Goal: Task Accomplishment & Management: Complete application form

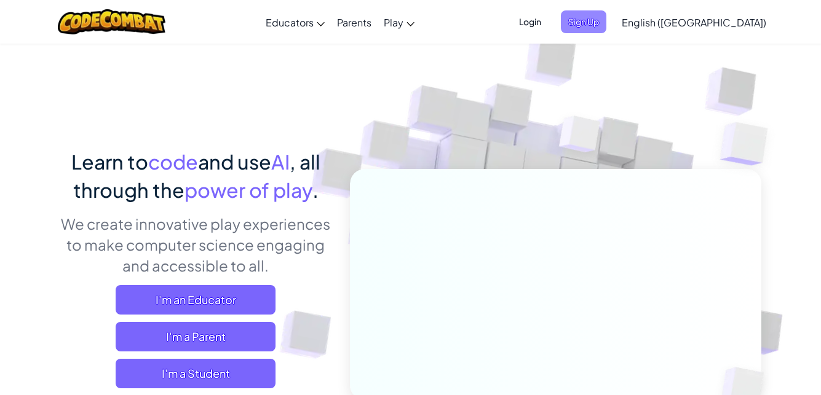
click at [606, 26] on span "Sign Up" at bounding box center [583, 21] width 45 height 23
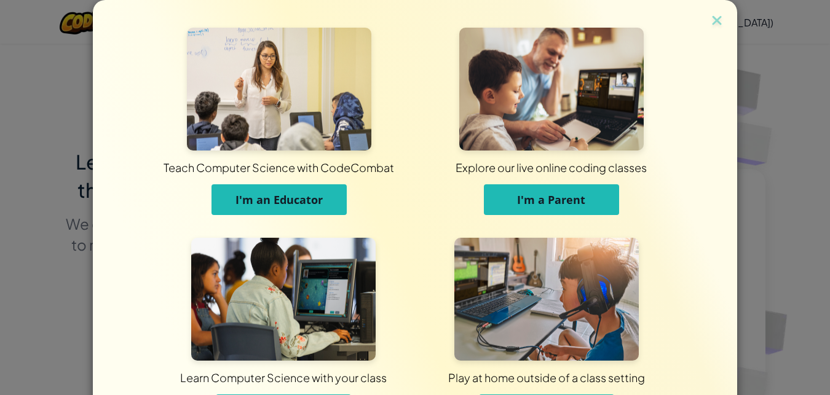
scroll to position [92, 0]
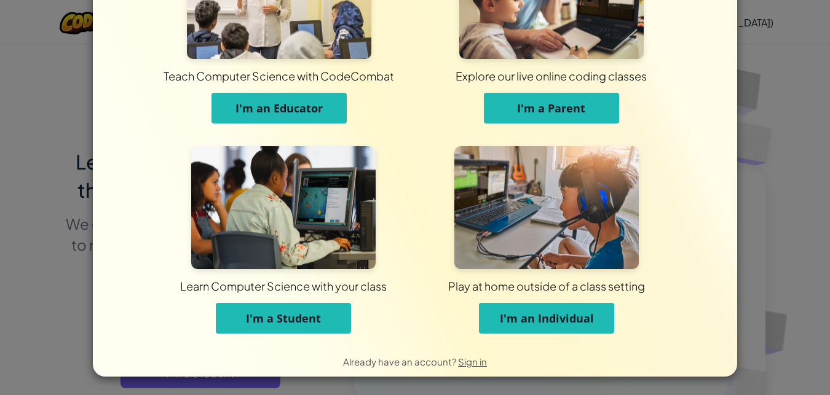
click at [569, 330] on button "I'm an Individual" at bounding box center [546, 318] width 135 height 31
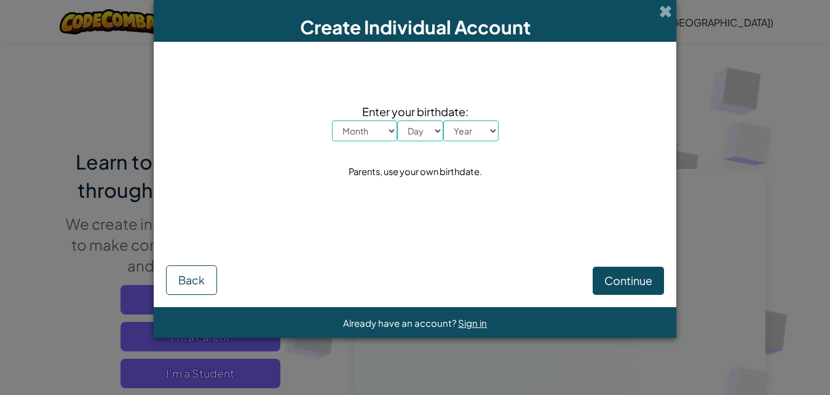
scroll to position [0, 0]
click at [378, 133] on select "Month January February March April May June July August September October Novem…" at bounding box center [364, 130] width 65 height 21
select select "10"
click at [332, 120] on select "Month January February March April May June July August September October Novem…" at bounding box center [364, 130] width 65 height 21
click at [436, 122] on select "Day 1 2 3 4 5 6 7 8 9 10 11 12 13 14 15 16 17 18 19 20 21 22 23 24 25 26 27 28 …" at bounding box center [420, 130] width 46 height 21
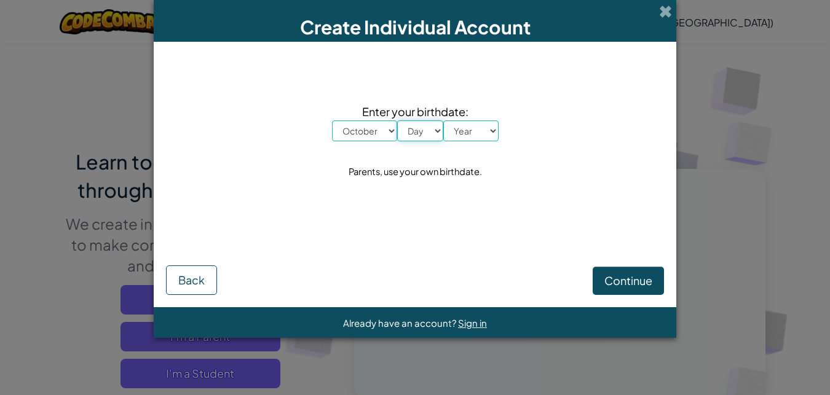
select select "31"
click at [397, 120] on select "Day 1 2 3 4 5 6 7 8 9 10 11 12 13 14 15 16 17 18 19 20 21 22 23 24 25 26 27 28 …" at bounding box center [420, 130] width 46 height 21
click at [481, 134] on select "Year [DATE] 2024 2023 2022 2021 2020 2019 2018 2017 2016 2015 2014 2013 2012 20…" at bounding box center [470, 130] width 55 height 21
select select "2014"
click at [443, 120] on select "Year [DATE] 2024 2023 2022 2021 2020 2019 2018 2017 2016 2015 2014 2013 2012 20…" at bounding box center [470, 130] width 55 height 21
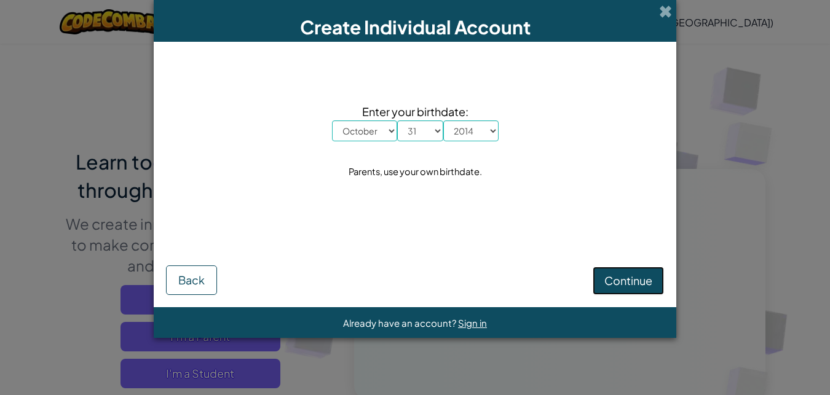
click at [601, 282] on button "Continue" at bounding box center [628, 281] width 71 height 28
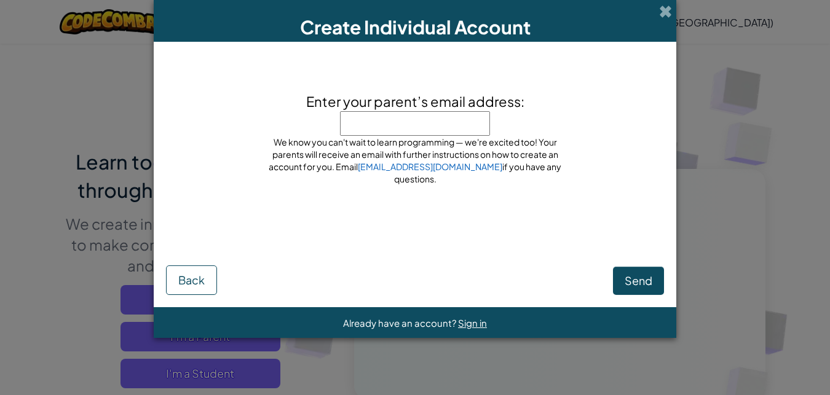
click at [415, 123] on input "Enter your parent’s email address:" at bounding box center [415, 123] width 150 height 25
click at [411, 128] on input "Enter your parent’s email address:" at bounding box center [415, 123] width 150 height 25
drag, startPoint x: 364, startPoint y: 133, endPoint x: 355, endPoint y: 128, distance: 9.9
click at [355, 128] on input "Enter your parent’s email address:" at bounding box center [415, 123] width 150 height 25
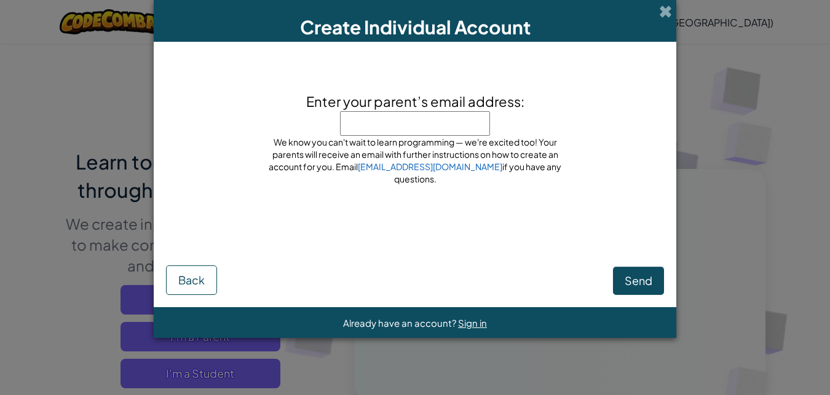
click at [361, 125] on input "Enter your parent’s email address:" at bounding box center [415, 123] width 150 height 25
type input "h"
click at [432, 172] on link "[EMAIL_ADDRESS][DOMAIN_NAME]" at bounding box center [430, 166] width 144 height 11
click at [378, 128] on input "h" at bounding box center [415, 123] width 150 height 25
click at [378, 128] on input "Enter your parent’s email address:" at bounding box center [415, 123] width 150 height 25
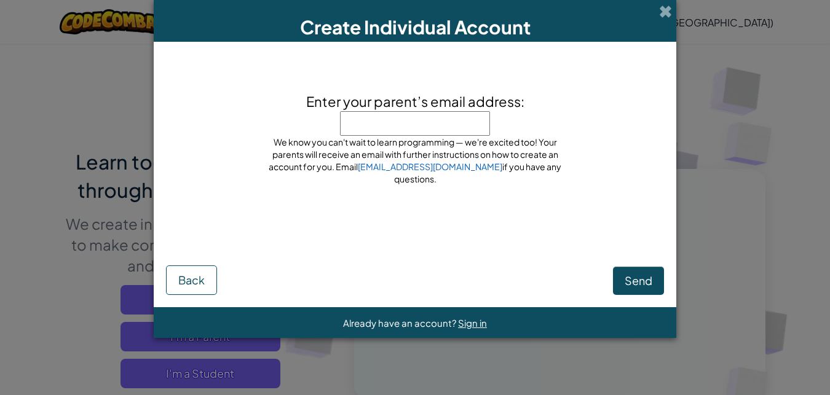
click at [418, 128] on input "Enter your parent’s email address:" at bounding box center [415, 123] width 150 height 25
click at [641, 283] on span "Send" at bounding box center [639, 281] width 28 height 14
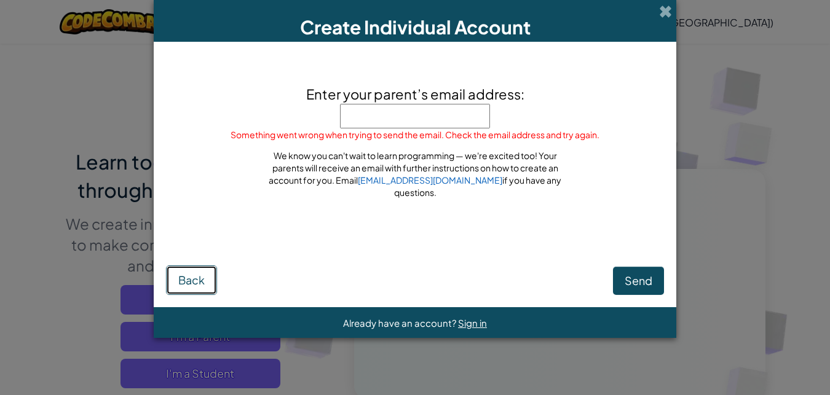
click at [186, 283] on span "Back" at bounding box center [191, 280] width 26 height 14
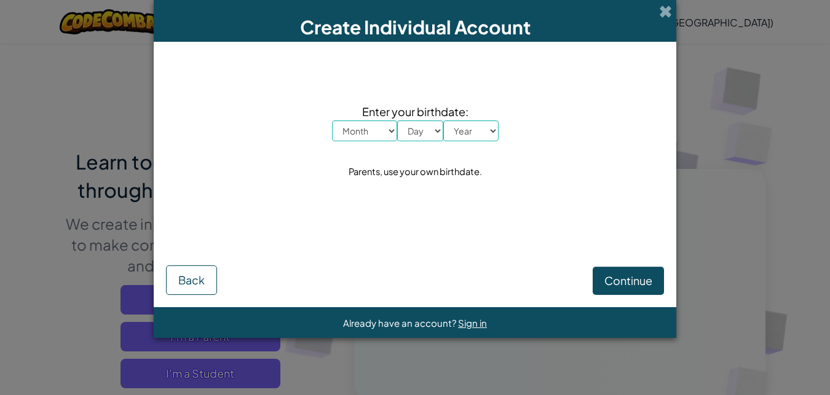
click at [373, 127] on select "Month January February March April May June July August September October Novem…" at bounding box center [364, 130] width 65 height 21
select select "10"
click at [332, 120] on select "Month January February March April May June July August September October Novem…" at bounding box center [364, 130] width 65 height 21
click at [419, 127] on select "Day 1 2 3 4 5 6 7 8 9 10 11 12 13 14 15 16 17 18 19 20 21 22 23 24 25 26 27 28 …" at bounding box center [420, 130] width 46 height 21
click at [397, 120] on select "Day 1 2 3 4 5 6 7 8 9 10 11 12 13 14 15 16 17 18 19 20 21 22 23 24 25 26 27 28 …" at bounding box center [420, 130] width 46 height 21
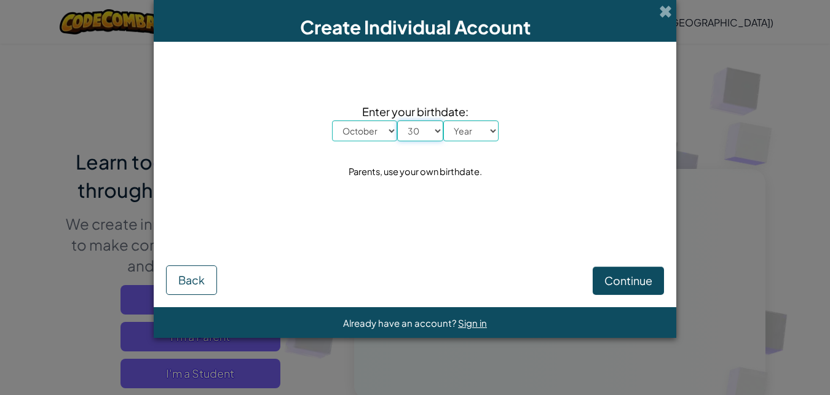
click at [413, 135] on select "Day 1 2 3 4 5 6 7 8 9 10 11 12 13 14 15 16 17 18 19 20 21 22 23 24 25 26 27 28 …" at bounding box center [420, 130] width 46 height 21
select select "31"
click at [397, 120] on select "Day 1 2 3 4 5 6 7 8 9 10 11 12 13 14 15 16 17 18 19 20 21 22 23 24 25 26 27 28 …" at bounding box center [420, 130] width 46 height 21
click at [479, 132] on select "Year [DATE] 2024 2023 2022 2021 2020 2019 2018 2017 2016 2015 2014 2013 2012 20…" at bounding box center [470, 130] width 55 height 21
select select "2014"
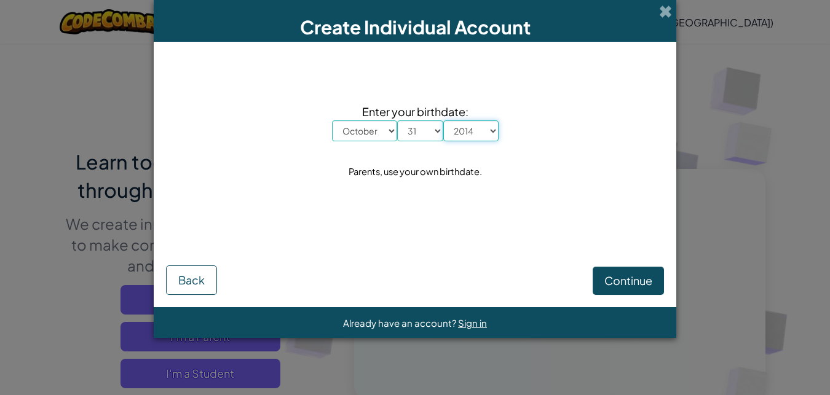
click at [443, 120] on select "Year [DATE] 2024 2023 2022 2021 2020 2019 2018 2017 2016 2015 2014 2013 2012 20…" at bounding box center [470, 130] width 55 height 21
click at [612, 280] on span "Continue" at bounding box center [628, 281] width 48 height 14
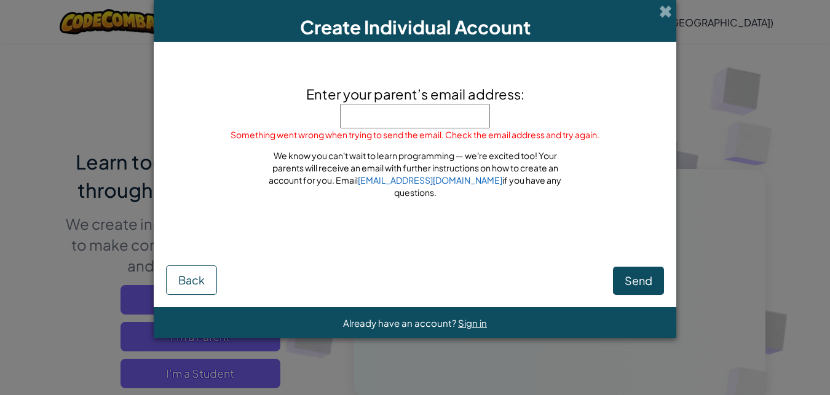
click at [370, 111] on input "Enter your parent’s email address:" at bounding box center [415, 116] width 150 height 25
click at [370, 113] on input "Enter your parent’s email address:" at bounding box center [415, 116] width 150 height 25
click at [373, 119] on input "Enter your parent’s email address:" at bounding box center [415, 116] width 150 height 25
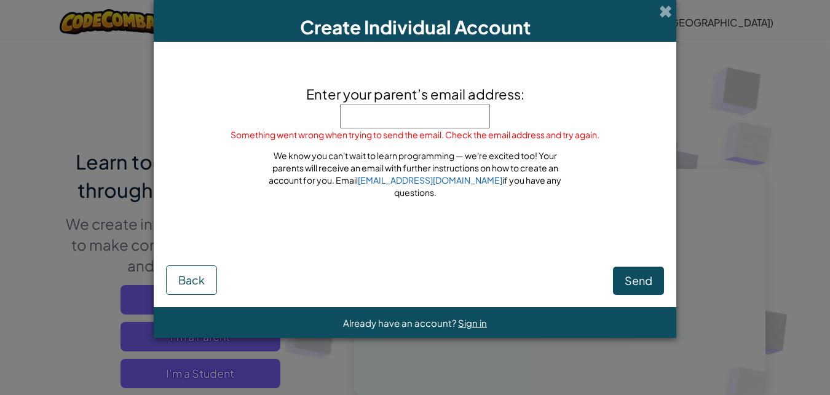
click at [369, 128] on input "Enter your parent’s email address:" at bounding box center [415, 116] width 150 height 25
click at [376, 116] on input "Enter your parent’s email address:" at bounding box center [415, 116] width 150 height 25
drag, startPoint x: 376, startPoint y: 116, endPoint x: 373, endPoint y: 127, distance: 10.7
type input "[EMAIL_ADDRESS][DOMAIN_NAME]"
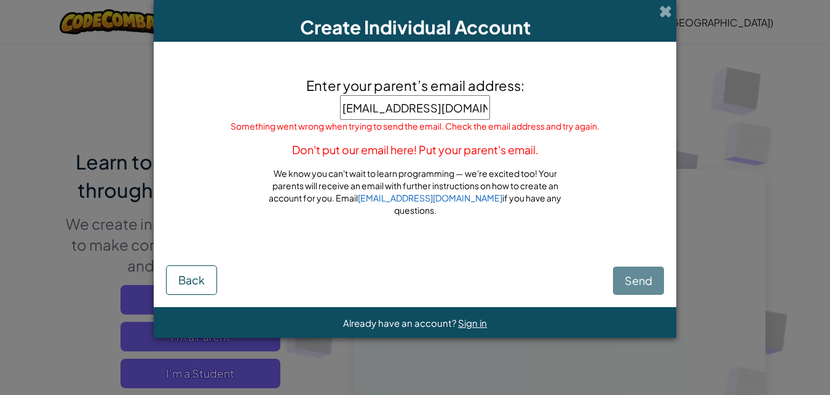
click at [647, 279] on div "Send Back" at bounding box center [415, 275] width 498 height 39
click at [476, 113] on input "[EMAIL_ADDRESS][DOMAIN_NAME]" at bounding box center [415, 107] width 150 height 25
type input "t"
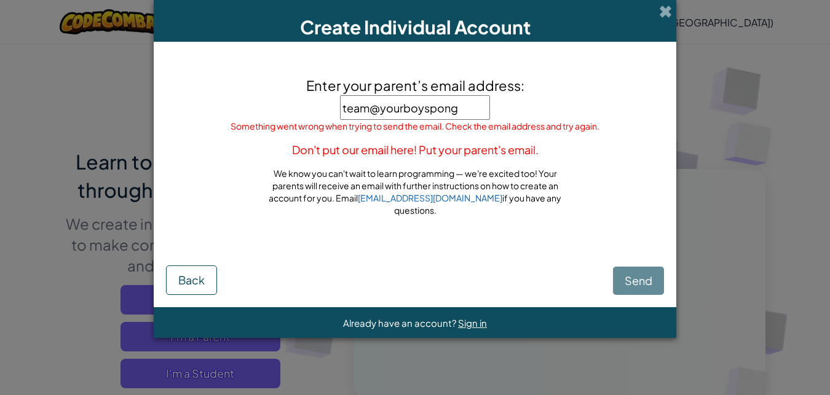
type input "team@yourboysponge"
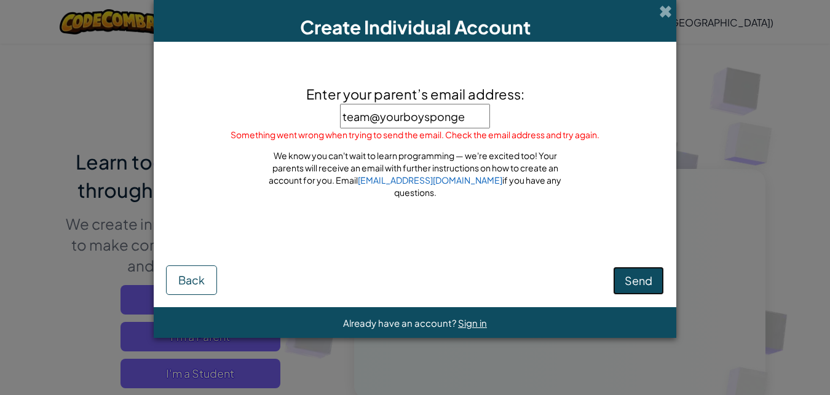
click at [636, 278] on span "Send" at bounding box center [639, 281] width 28 height 14
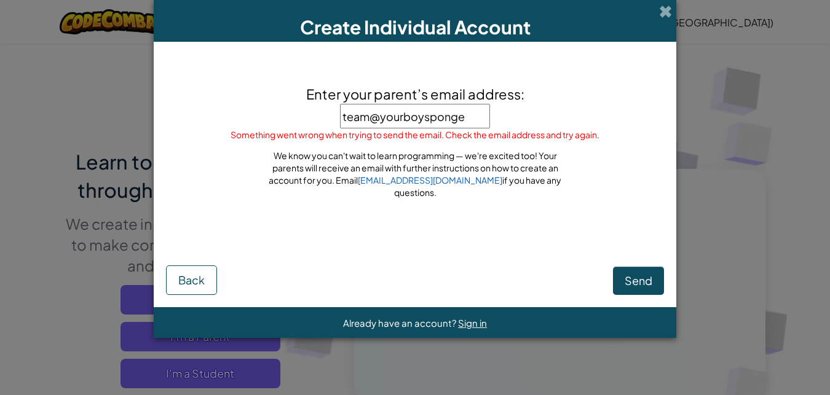
click at [381, 124] on input "team@yourboysponge" at bounding box center [415, 116] width 150 height 25
type input "@yourboysponge"
click button "Send" at bounding box center [638, 281] width 51 height 28
click at [636, 293] on button "Send" at bounding box center [638, 281] width 51 height 28
click at [644, 285] on span "Send" at bounding box center [639, 281] width 28 height 14
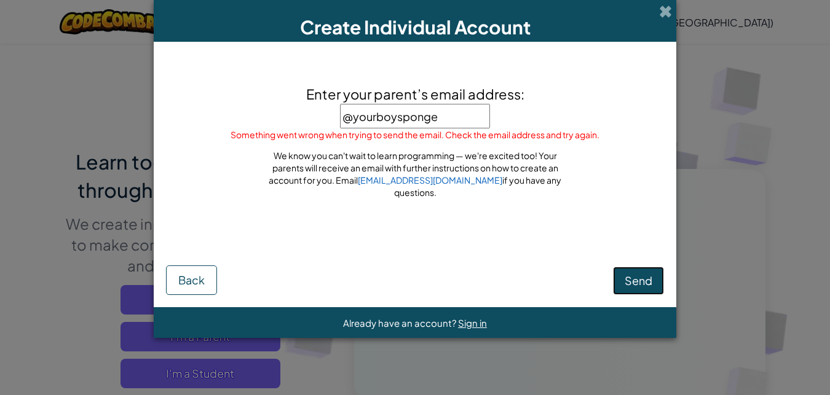
click at [645, 285] on span "Send" at bounding box center [639, 281] width 28 height 14
click at [178, 262] on div "Send Back" at bounding box center [415, 271] width 498 height 48
click at [183, 270] on button "Back" at bounding box center [191, 281] width 51 height 30
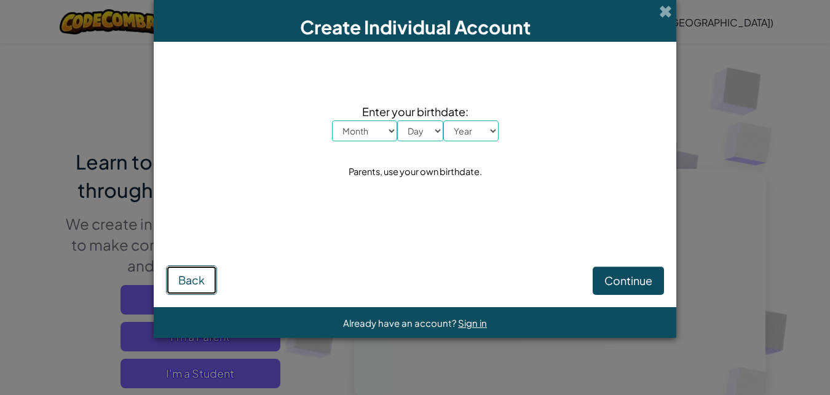
click at [201, 279] on span "Back" at bounding box center [191, 280] width 26 height 14
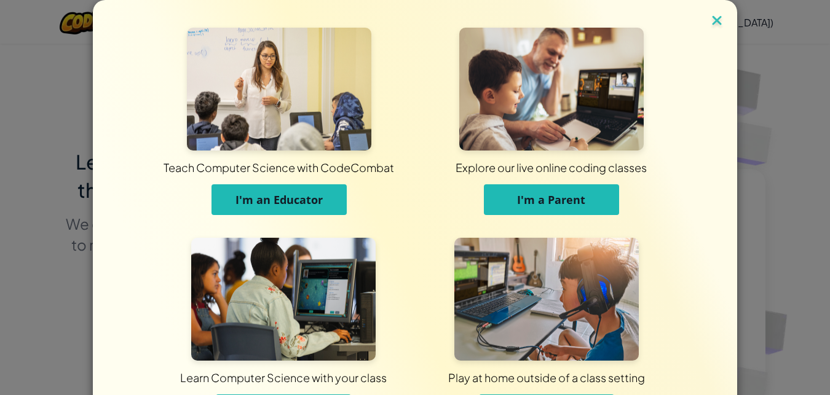
click at [713, 17] on img at bounding box center [717, 21] width 16 height 18
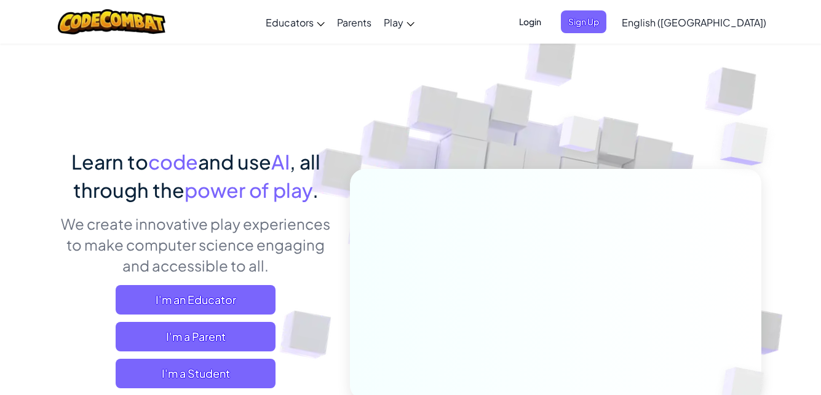
click at [548, 22] on span "Login" at bounding box center [529, 21] width 37 height 23
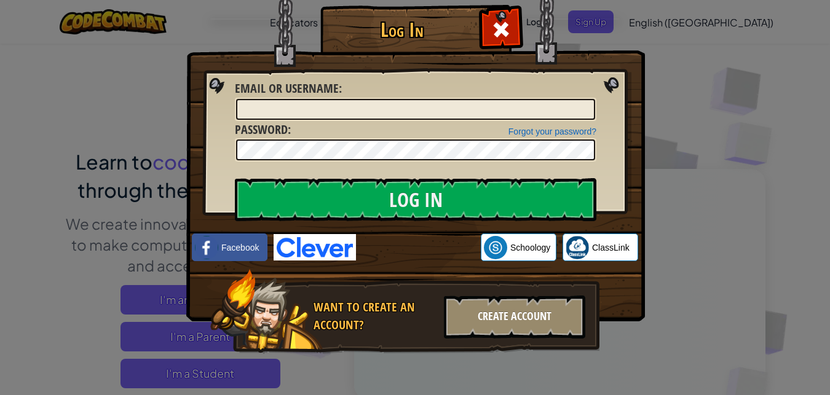
click at [535, 320] on div "Create Account" at bounding box center [514, 317] width 141 height 43
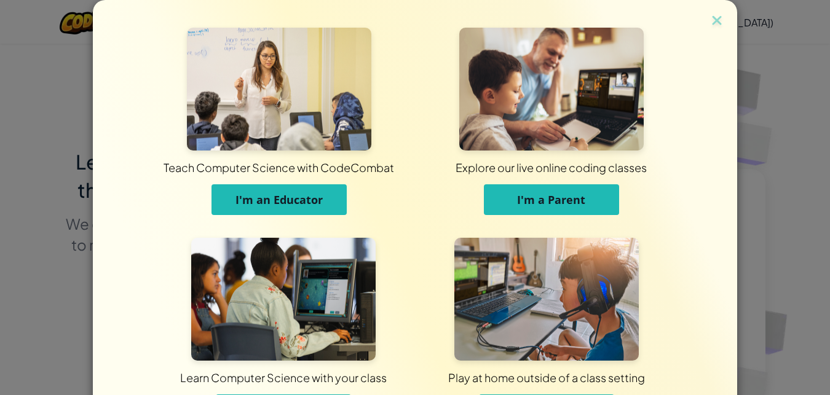
scroll to position [92, 0]
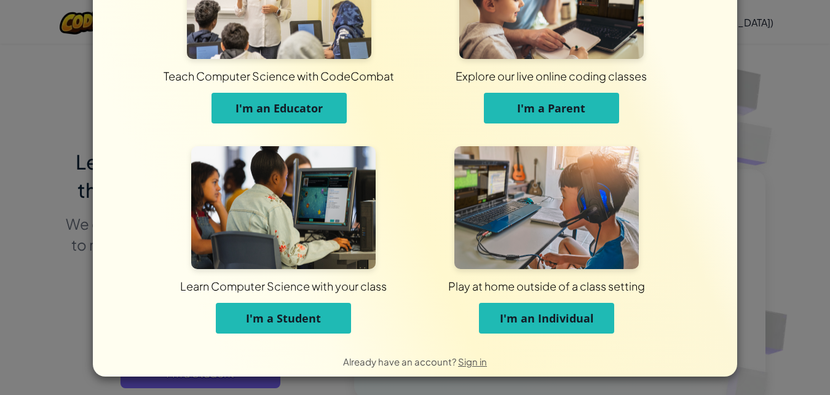
click at [569, 323] on span "I'm an Individual" at bounding box center [547, 318] width 94 height 15
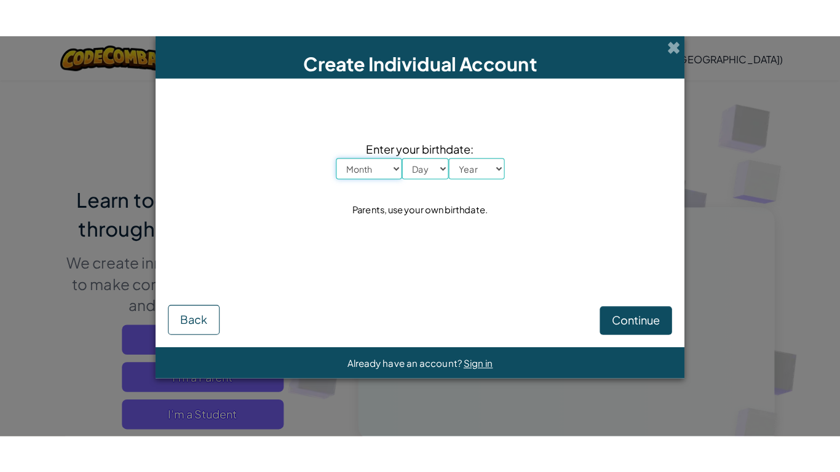
scroll to position [0, 0]
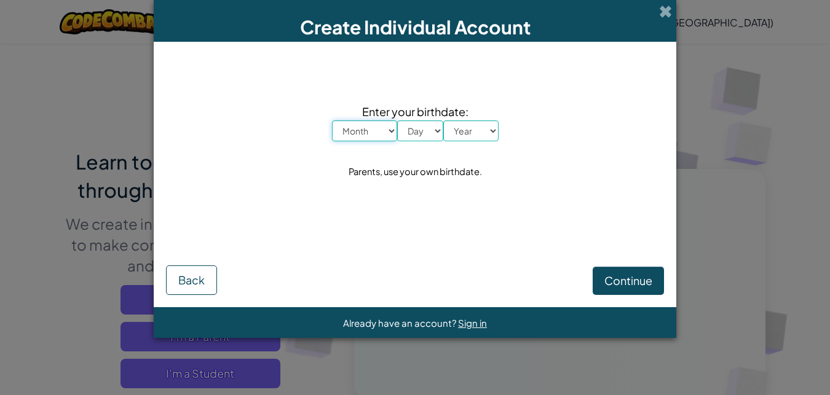
click at [377, 127] on select "Month January February March April May June July August September October Novem…" at bounding box center [364, 130] width 65 height 21
drag, startPoint x: 363, startPoint y: 128, endPoint x: 389, endPoint y: 128, distance: 26.4
click at [364, 128] on select "Month January February March April May June July August September October Novem…" at bounding box center [364, 130] width 65 height 21
select select "10"
click at [332, 120] on select "Month January February March April May June July August September October Novem…" at bounding box center [364, 130] width 65 height 21
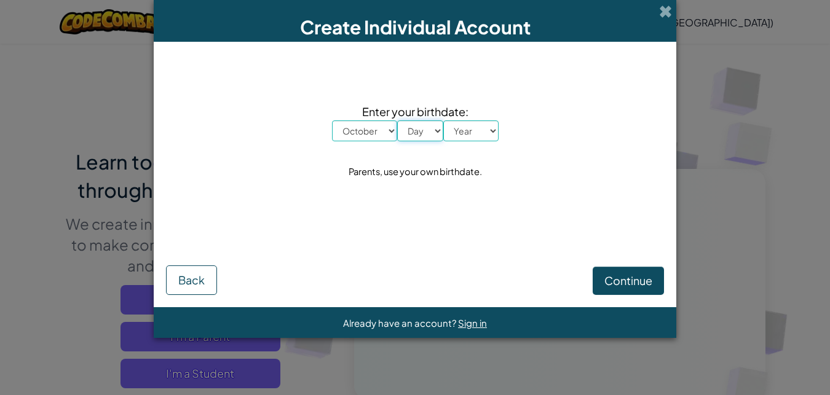
click at [432, 132] on select "Day 1 2 3 4 5 6 7 8 9 10 11 12 13 14 15 16 17 18 19 20 21 22 23 24 25 26 27 28 …" at bounding box center [420, 130] width 46 height 21
select select "31"
click at [397, 120] on select "Day 1 2 3 4 5 6 7 8 9 10 11 12 13 14 15 16 17 18 19 20 21 22 23 24 25 26 27 28 …" at bounding box center [420, 130] width 46 height 21
click at [459, 128] on select "Year [DATE] 2024 2023 2022 2021 2020 2019 2018 2017 2016 2015 2014 2013 2012 20…" at bounding box center [470, 130] width 55 height 21
select select "2014"
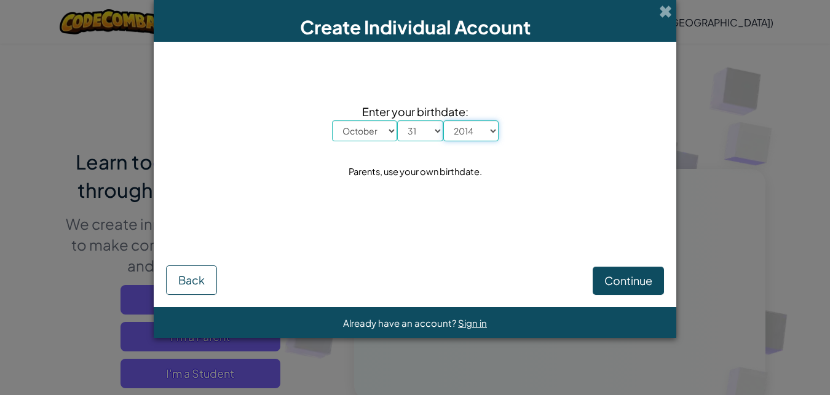
click at [443, 120] on select "Year [DATE] 2024 2023 2022 2021 2020 2019 2018 2017 2016 2015 2014 2013 2012 20…" at bounding box center [470, 130] width 55 height 21
click at [628, 283] on span "Continue" at bounding box center [628, 281] width 48 height 14
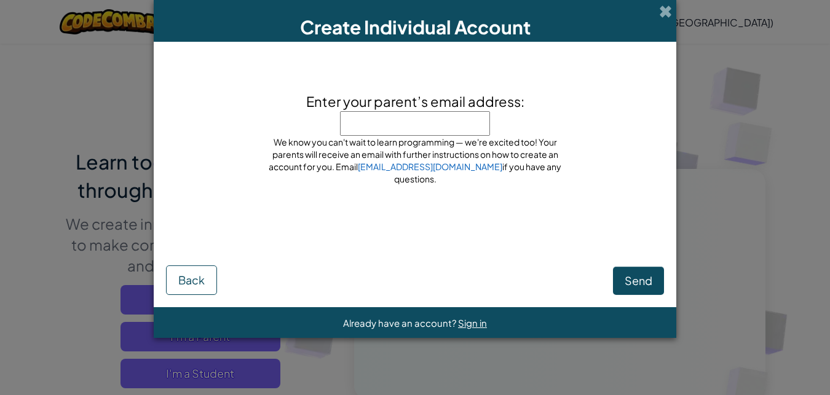
click at [382, 116] on input "Enter your parent’s email address:" at bounding box center [415, 123] width 150 height 25
click at [625, 274] on span "Send" at bounding box center [639, 281] width 28 height 14
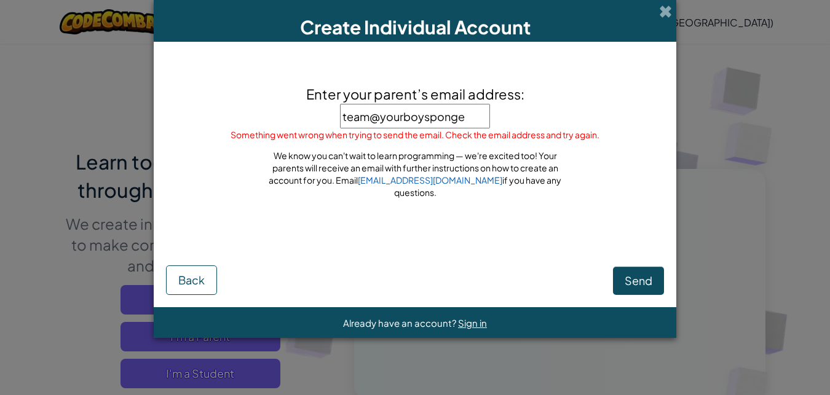
click at [473, 124] on input "team@yourboysponge" at bounding box center [415, 116] width 150 height 25
type input "t"
click at [389, 113] on input "Enter your parent’s email address:" at bounding box center [415, 116] width 150 height 25
click at [397, 315] on div "Already have an account? Sign in" at bounding box center [415, 323] width 144 height 16
click at [413, 126] on input "Enter your parent’s email address:" at bounding box center [415, 116] width 150 height 25
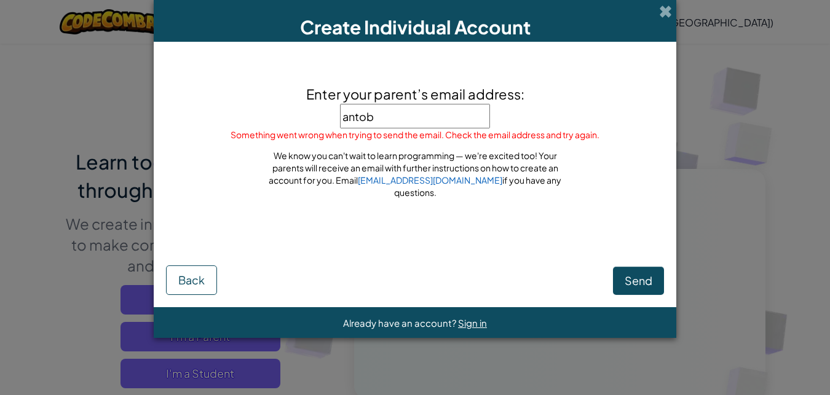
type input "antob"
click at [653, 14] on div "Create Individual Account" at bounding box center [415, 21] width 523 height 42
click at [663, 9] on span at bounding box center [665, 11] width 13 height 13
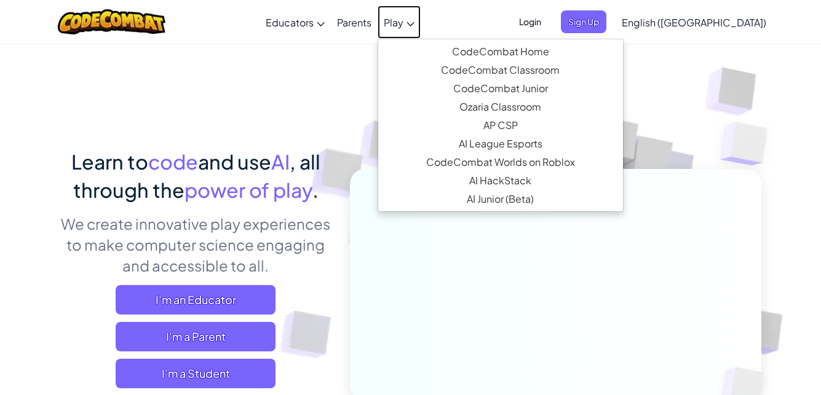
click at [421, 17] on link "Play" at bounding box center [398, 22] width 43 height 33
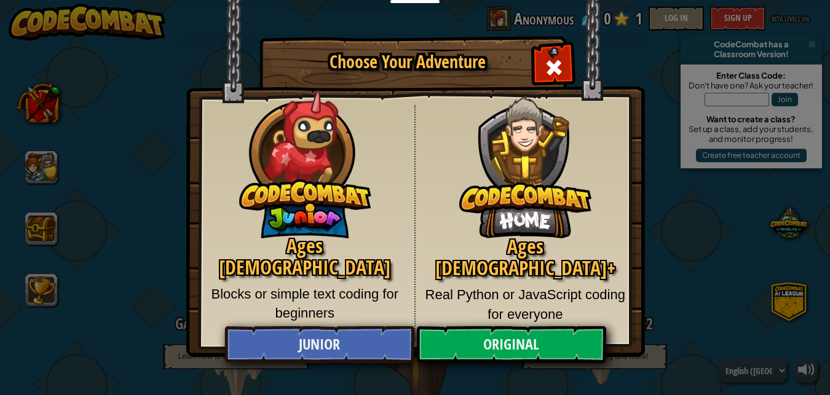
click at [507, 366] on div "Choose Your Adventure Ages [DEMOGRAPHIC_DATA] Blocks or simple text coding for …" at bounding box center [415, 197] width 830 height 395
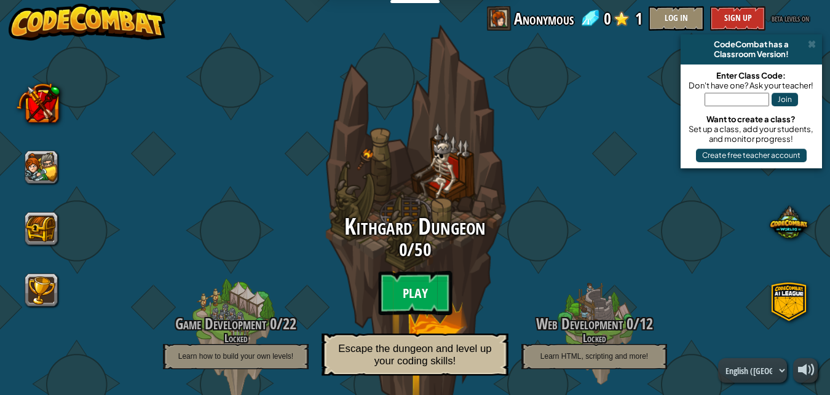
click at [432, 287] on btn "Play" at bounding box center [415, 293] width 74 height 44
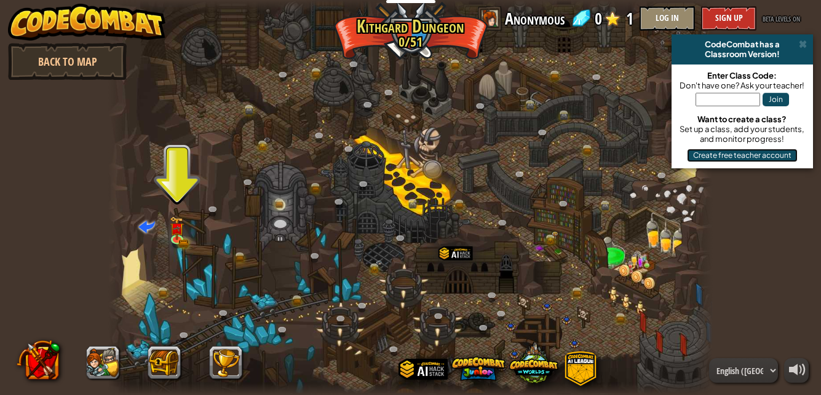
click at [734, 156] on button "Create free teacher account" at bounding box center [742, 156] width 111 height 14
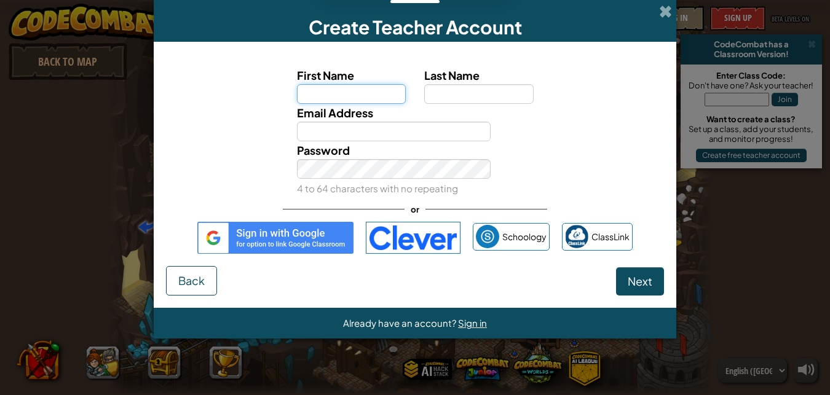
click at [330, 92] on input "First Name" at bounding box center [351, 94] width 109 height 20
type input "moonlight"
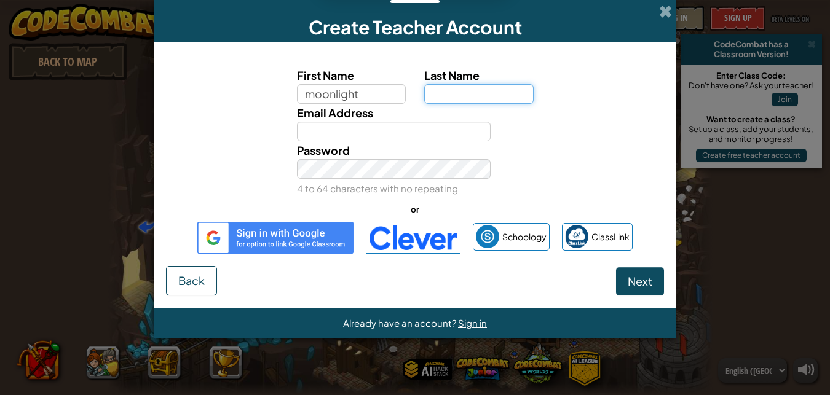
click at [435, 93] on input "Last Name" at bounding box center [478, 94] width 109 height 20
type input "THAMSANQA"
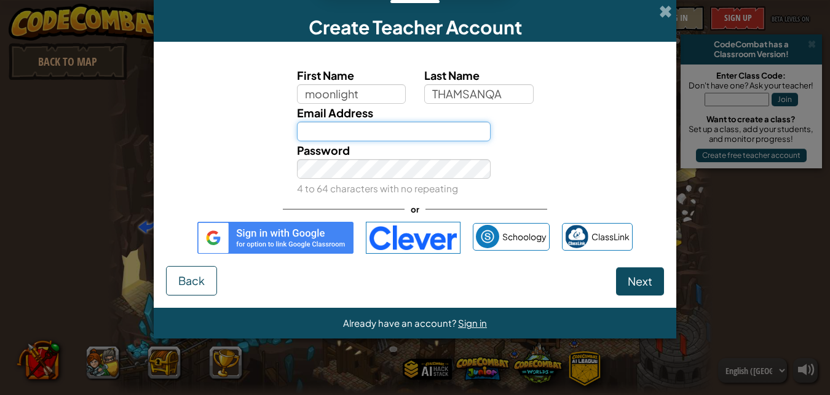
click at [415, 133] on input "Email Address" at bounding box center [394, 132] width 194 height 20
click at [418, 125] on input "Email Address" at bounding box center [394, 132] width 194 height 20
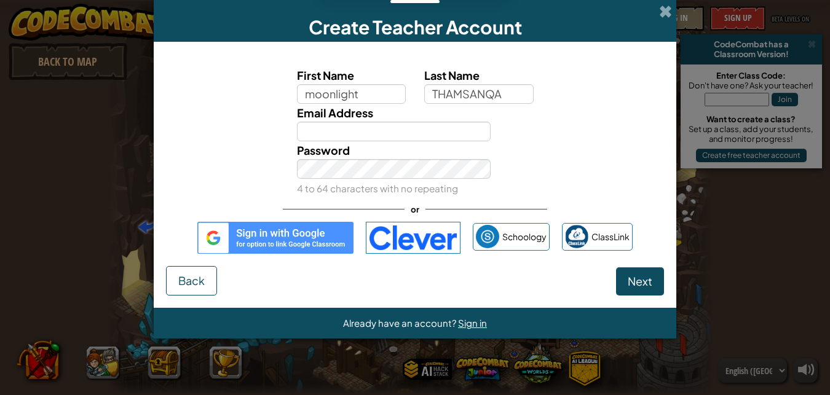
click at [295, 244] on img at bounding box center [275, 238] width 156 height 32
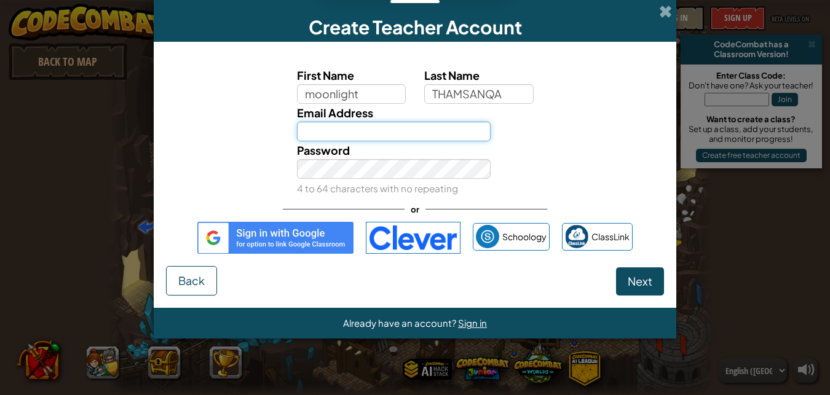
click at [354, 128] on input "Email Address" at bounding box center [394, 132] width 194 height 20
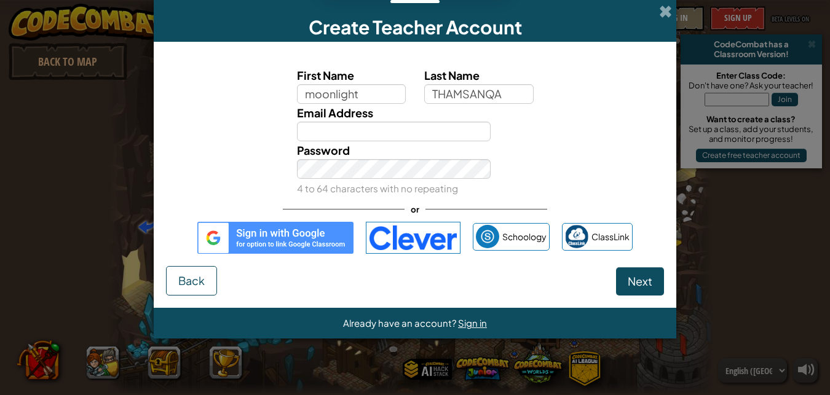
click at [314, 232] on img at bounding box center [275, 238] width 156 height 32
click at [304, 234] on img at bounding box center [275, 238] width 156 height 32
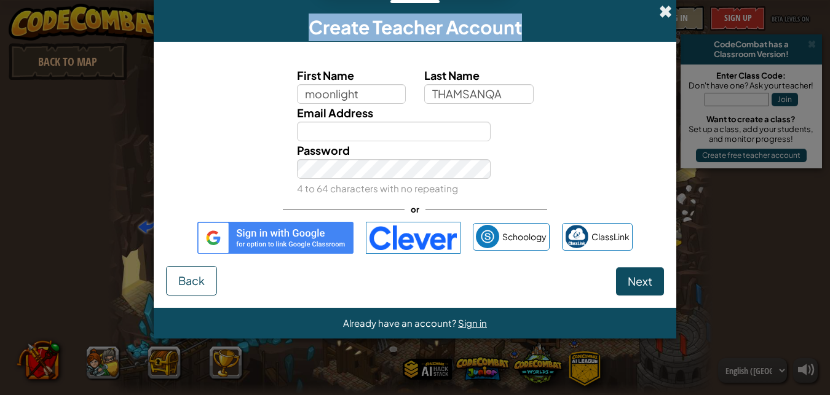
drag, startPoint x: 665, startPoint y: 3, endPoint x: 664, endPoint y: 17, distance: 13.6
click at [664, 16] on div "Create Teacher Account" at bounding box center [415, 21] width 523 height 42
click at [664, 17] on span at bounding box center [665, 11] width 13 height 13
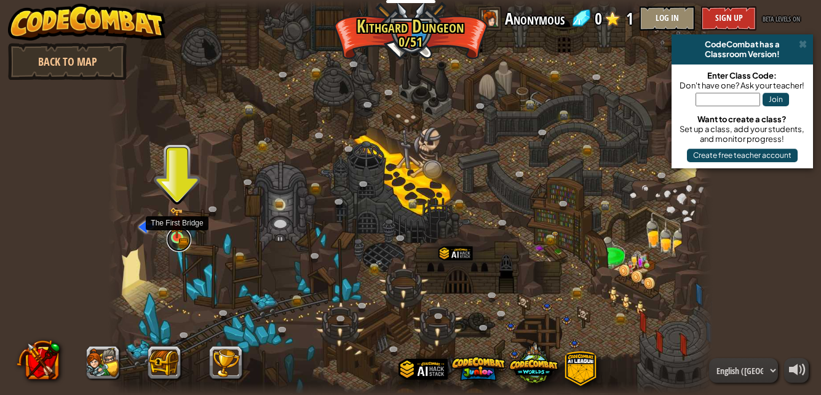
click at [185, 237] on link at bounding box center [179, 239] width 25 height 25
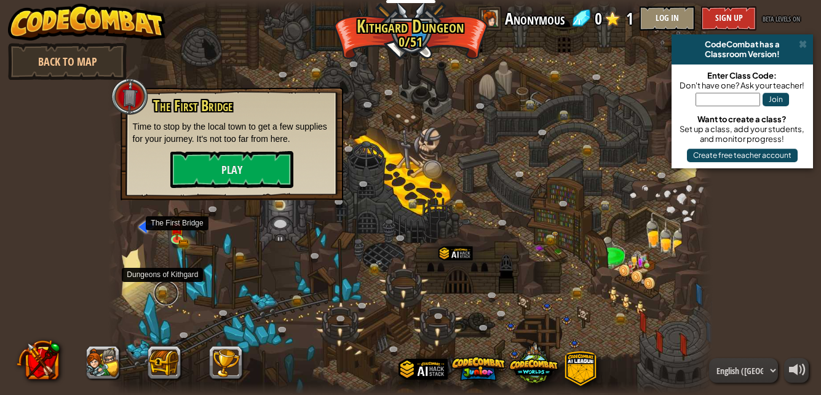
click at [162, 287] on link at bounding box center [166, 293] width 25 height 25
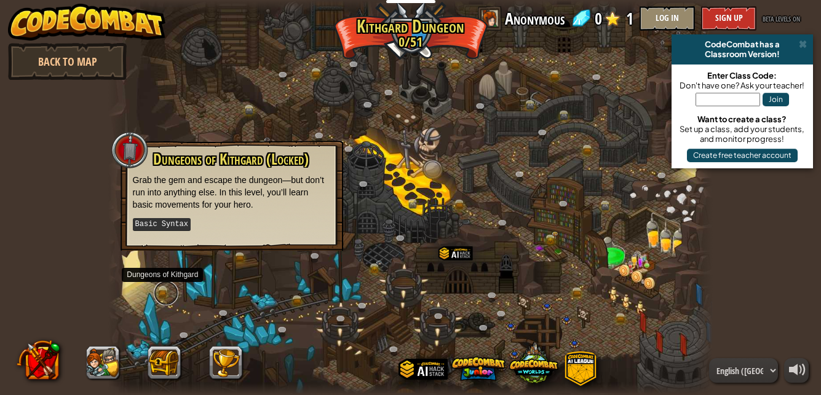
click at [162, 287] on link at bounding box center [166, 293] width 25 height 25
click at [281, 261] on div at bounding box center [410, 197] width 605 height 395
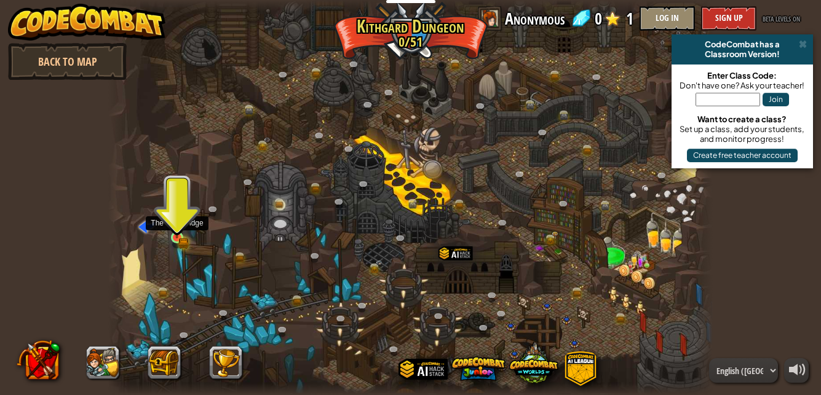
click at [182, 232] on img at bounding box center [177, 222] width 14 height 31
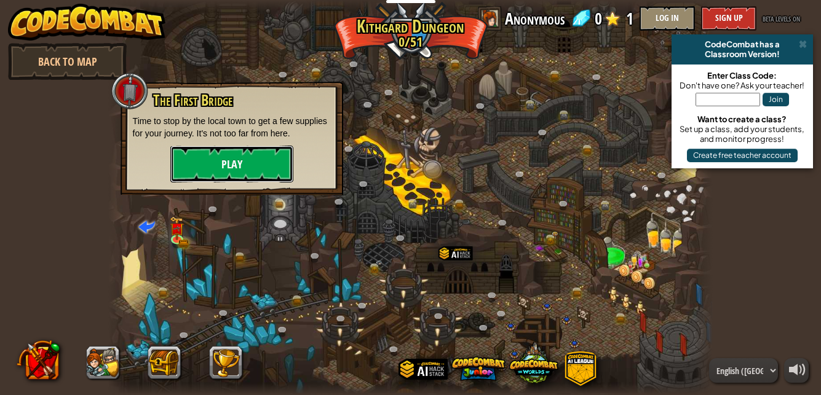
click at [264, 154] on button "Play" at bounding box center [231, 164] width 123 height 37
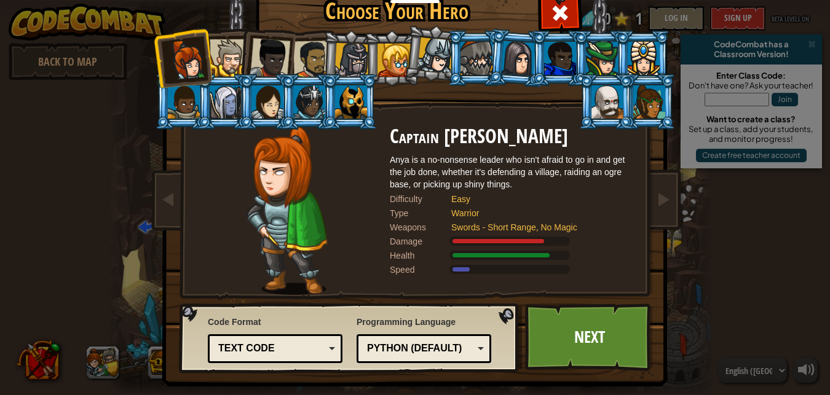
click at [311, 64] on div at bounding box center [312, 60] width 38 height 38
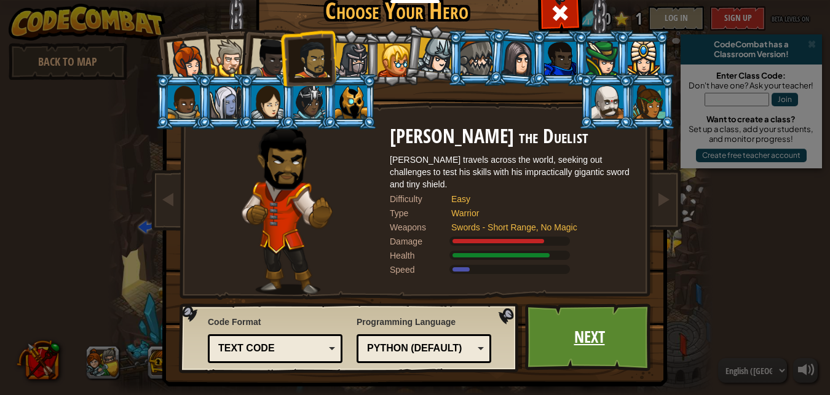
click at [550, 342] on link "Next" at bounding box center [589, 338] width 128 height 68
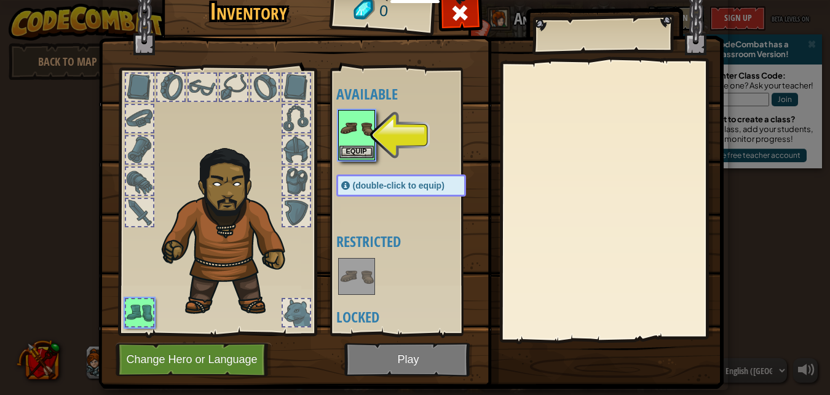
click at [350, 134] on img at bounding box center [356, 128] width 34 height 34
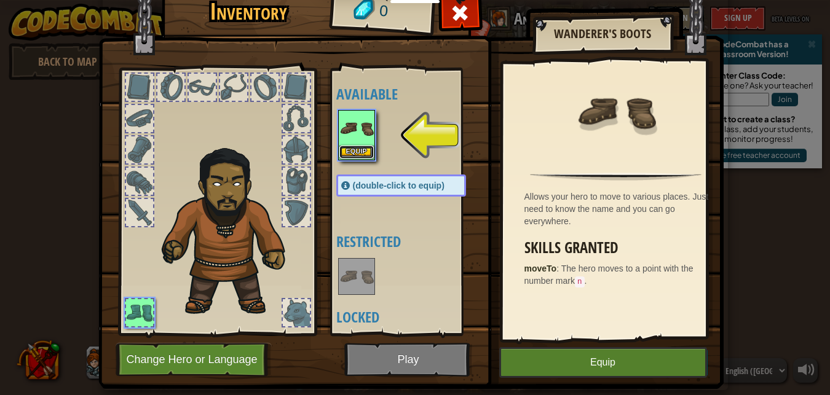
click at [355, 149] on button "Equip" at bounding box center [356, 152] width 34 height 13
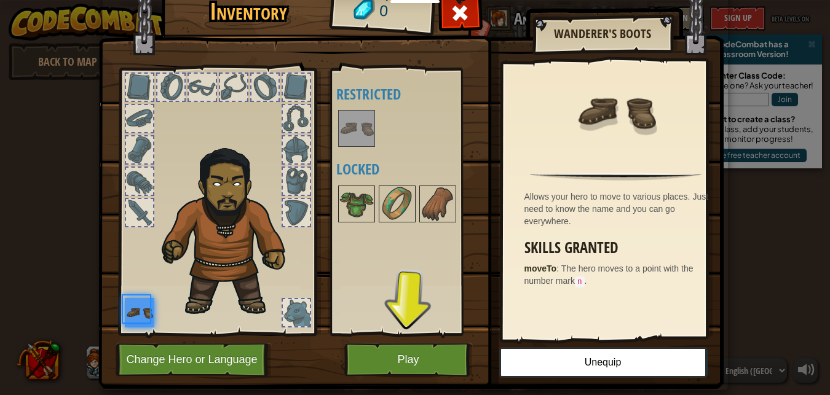
click at [355, 149] on div "Available Equip (double-click to equip) Restricted Locked" at bounding box center [413, 202] width 154 height 256
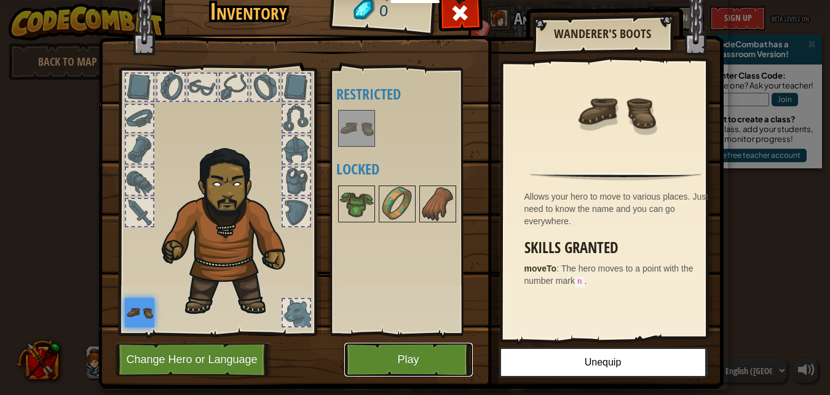
click at [424, 365] on button "Play" at bounding box center [408, 360] width 128 height 34
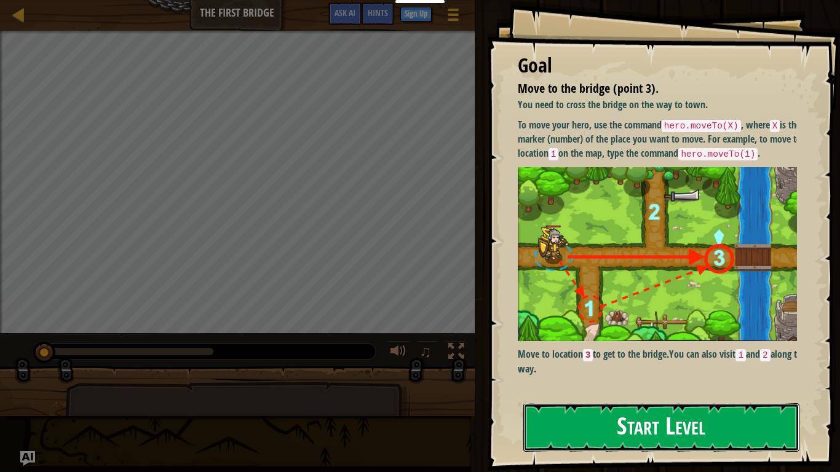
click at [615, 395] on button "Start Level" at bounding box center [661, 427] width 276 height 49
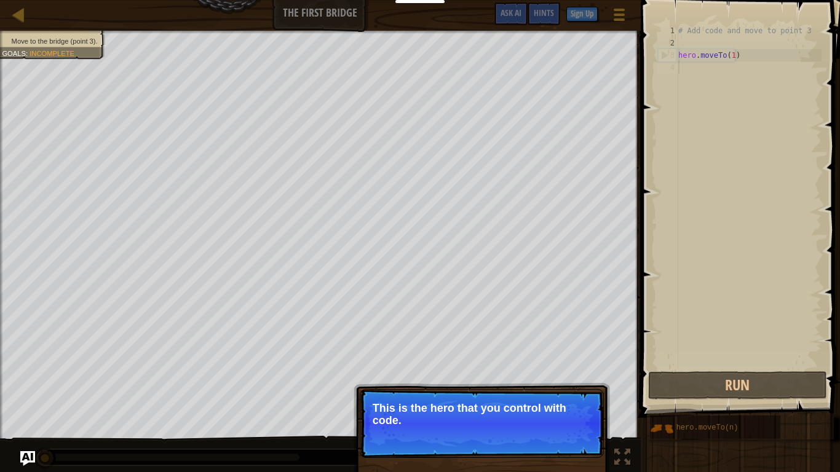
click at [496, 395] on p "This is the hero that you control with code." at bounding box center [482, 414] width 218 height 25
drag, startPoint x: 496, startPoint y: 411, endPoint x: 496, endPoint y: 421, distance: 9.2
click at [496, 395] on p "This is the hero that you control with code." at bounding box center [482, 414] width 218 height 25
click at [564, 395] on button "Continue" at bounding box center [568, 437] width 51 height 16
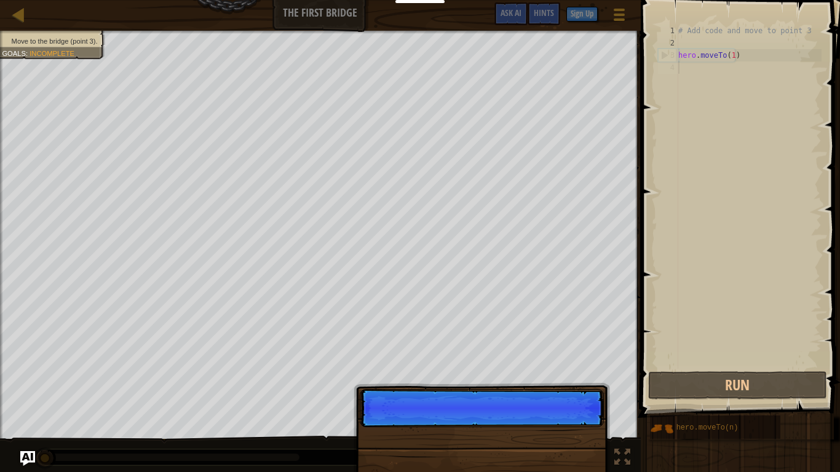
scroll to position [6, 0]
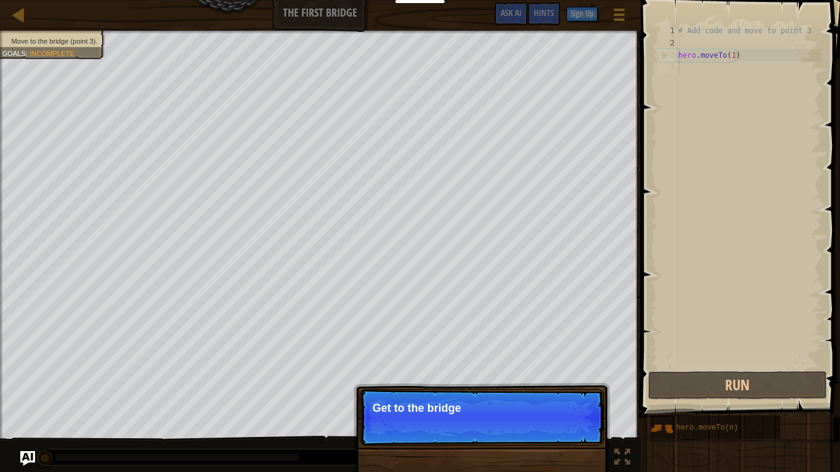
click at [564, 395] on p "Continue Get to the bridge" at bounding box center [482, 417] width 244 height 57
click at [564, 395] on p "Continue Get to the bridge by going" at bounding box center [482, 417] width 244 height 57
click at [564, 395] on p "Continue Get to the bridge by going to po" at bounding box center [482, 417] width 244 height 57
click at [564, 395] on p "Continue Get to the bridge by going to point 3 on" at bounding box center [482, 418] width 244 height 58
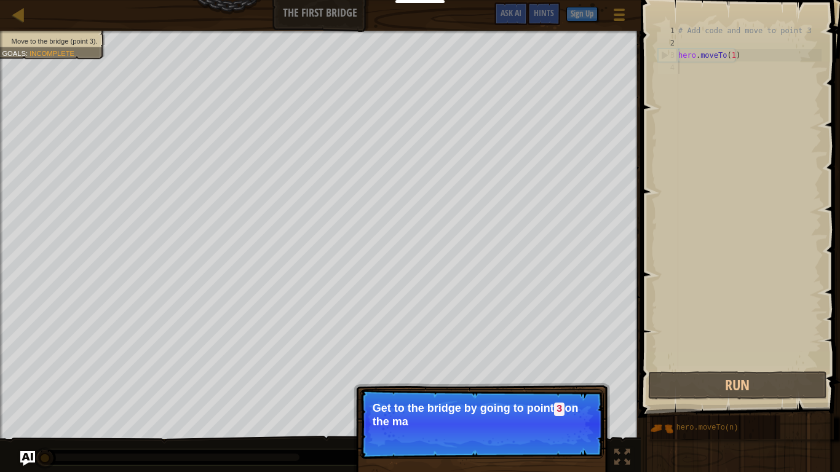
click at [564, 395] on p "Continue Get to the bridge by going to point 3 on the ma" at bounding box center [482, 424] width 244 height 70
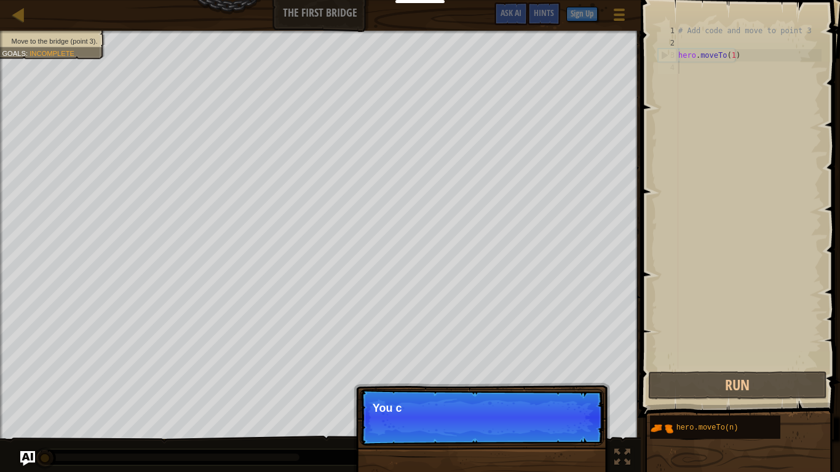
click at [564, 395] on div "Continue You c" at bounding box center [481, 480] width 256 height 182
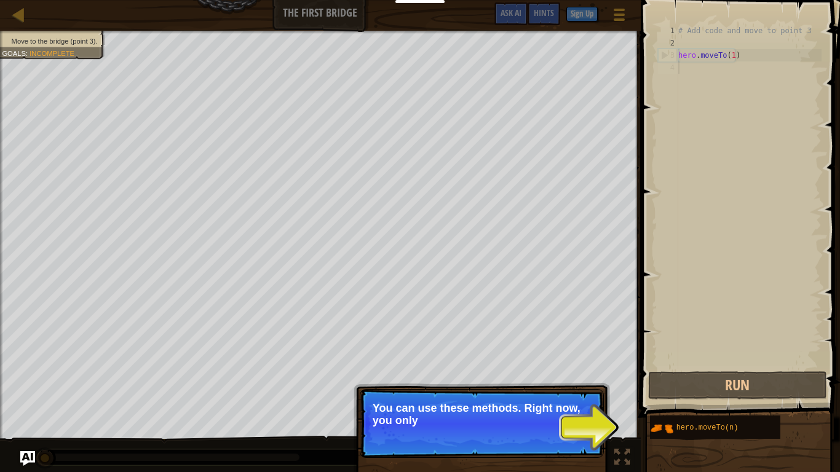
click at [599, 395] on p "Continue You can use these methods. Right now, you only" at bounding box center [482, 423] width 244 height 69
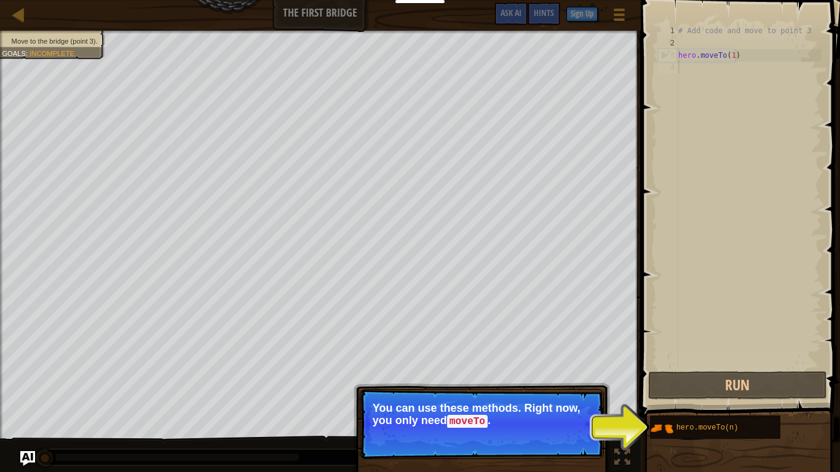
click at [536, 395] on p "You can use these methods. Right now, you only need moveTo ." at bounding box center [482, 415] width 218 height 26
click at [537, 395] on div "Continue" at bounding box center [565, 438] width 57 height 16
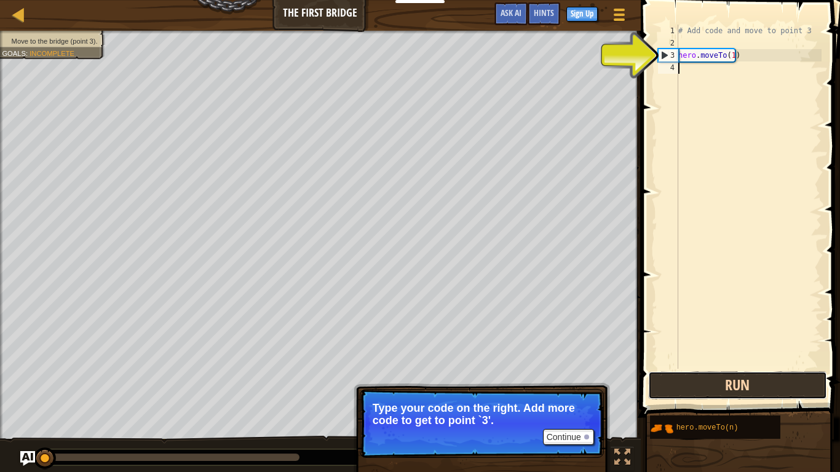
click at [706, 385] on button "Run" at bounding box center [737, 385] width 179 height 28
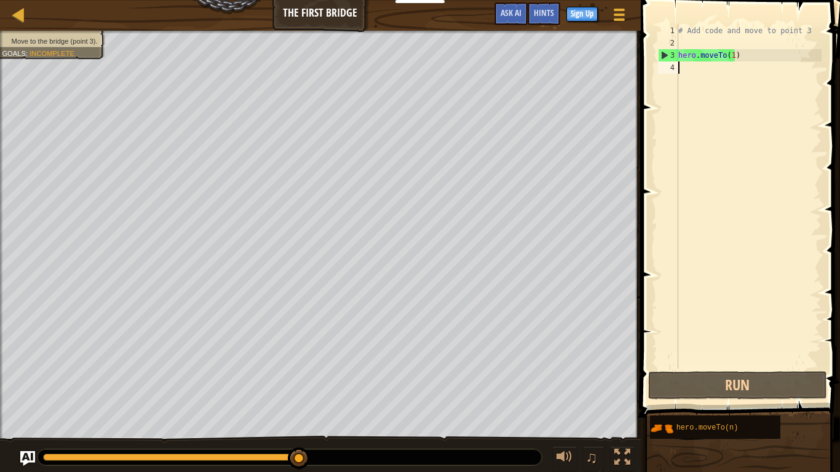
click at [695, 71] on div "# Add code and move to point 3 hero . moveTo ( 1 )" at bounding box center [749, 209] width 146 height 369
click at [26, 395] on img "Ask AI" at bounding box center [28, 459] width 16 height 16
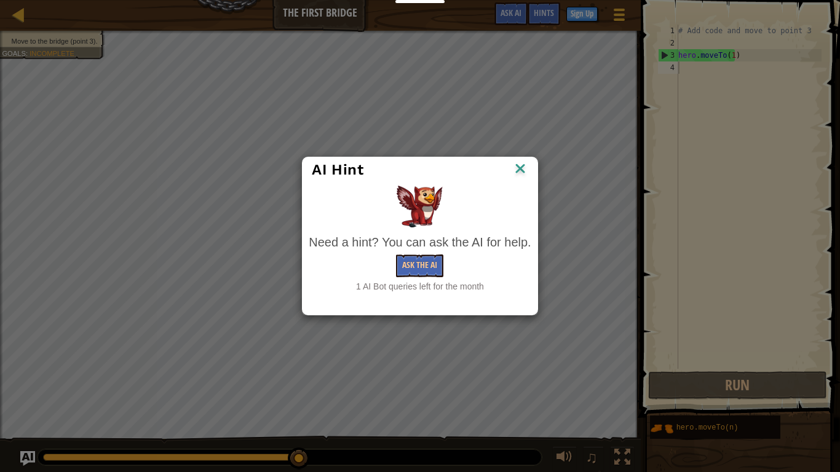
click at [523, 167] on img at bounding box center [520, 169] width 16 height 18
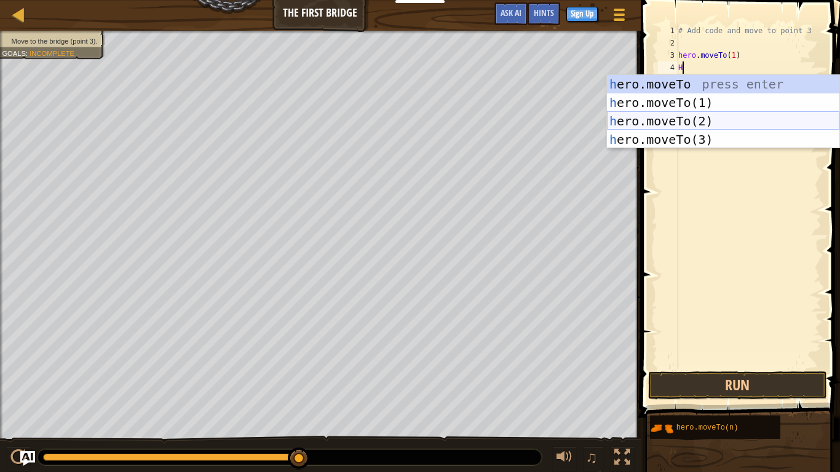
click at [628, 119] on div "h ero.moveTo press enter h ero.moveTo(1) press enter h ero.moveTo(2) press ente…" at bounding box center [723, 130] width 232 height 111
type textarea "hero.moveTo(2)"
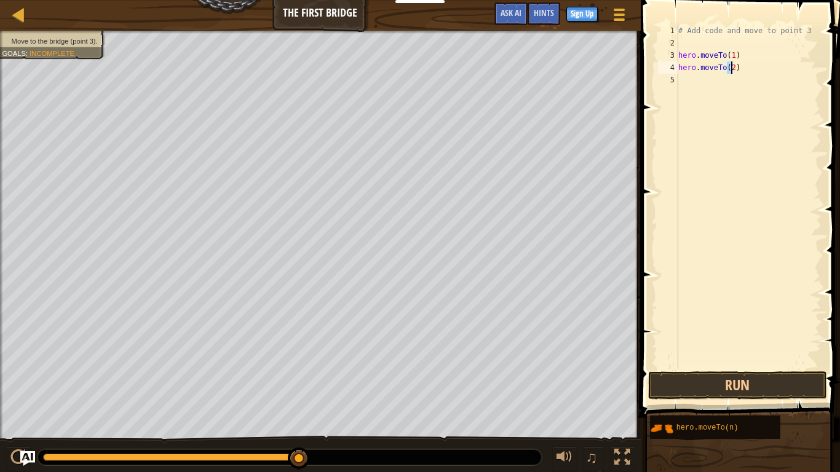
click at [678, 76] on div "# Add code and move to point 3 hero . moveTo ( 1 ) hero . moveTo ( 2 )" at bounding box center [749, 209] width 146 height 369
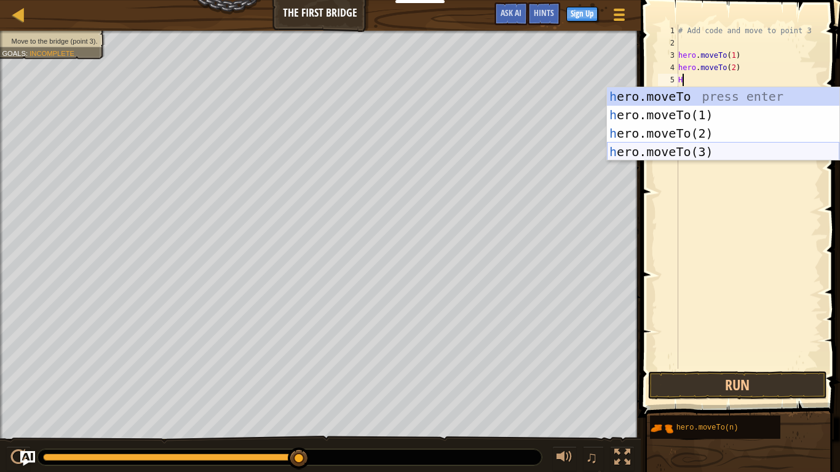
click at [691, 149] on div "h ero.moveTo press enter h ero.moveTo(1) press enter h ero.moveTo(2) press ente…" at bounding box center [723, 142] width 232 height 111
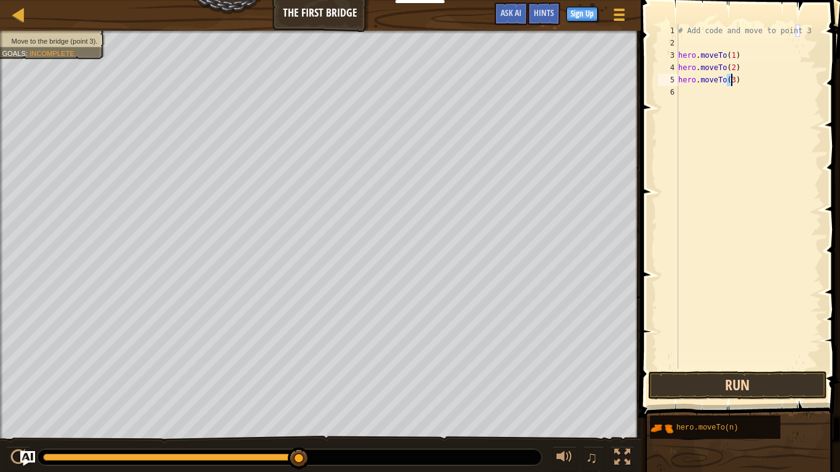
type textarea "hero.moveTo(3)"
click at [778, 389] on button "Run" at bounding box center [737, 385] width 179 height 28
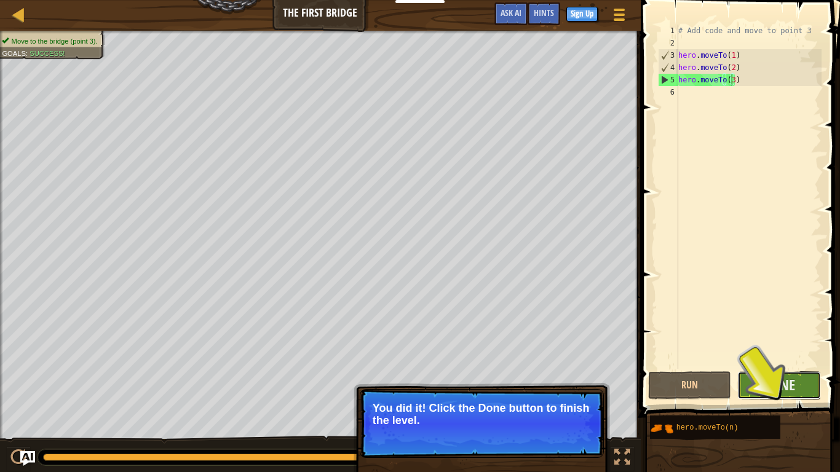
click at [804, 386] on button "Done" at bounding box center [779, 385] width 84 height 28
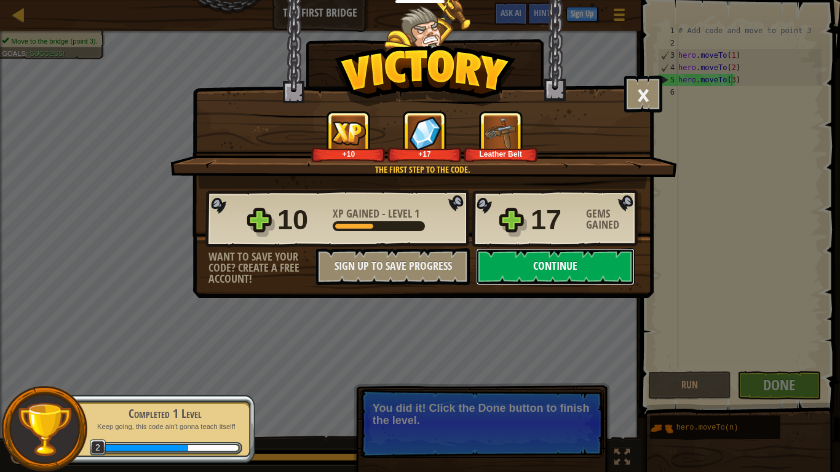
click at [517, 266] on button "Continue" at bounding box center [555, 266] width 159 height 37
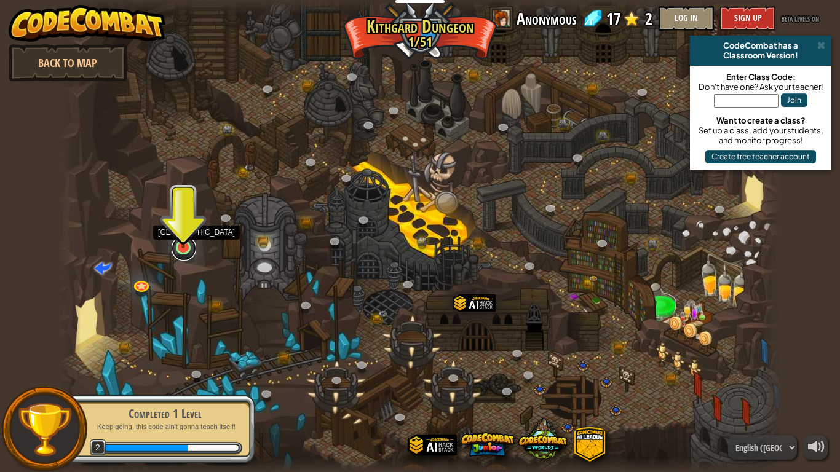
click at [179, 252] on link at bounding box center [184, 248] width 25 height 25
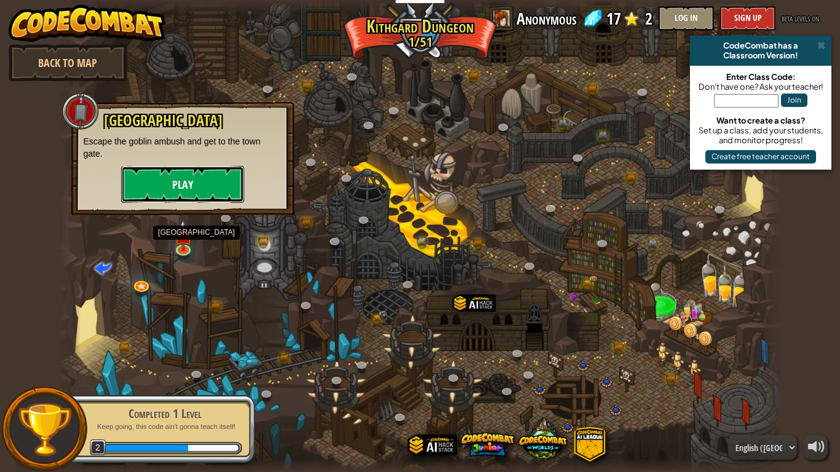
click at [220, 182] on button "Play" at bounding box center [182, 184] width 123 height 37
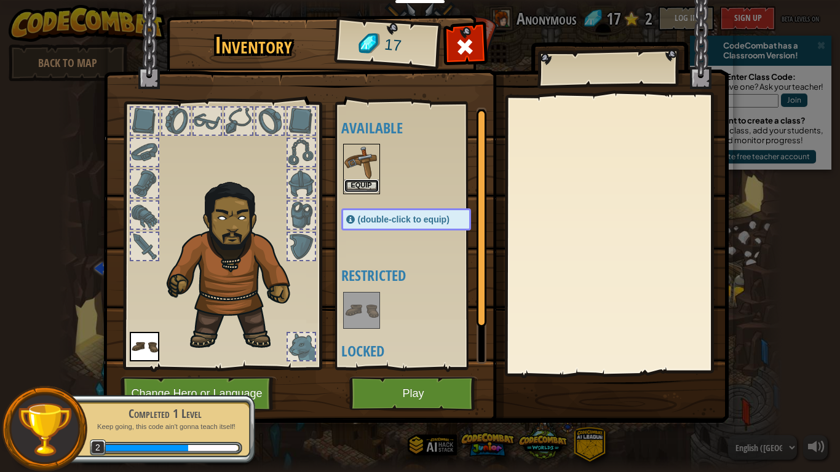
click at [349, 184] on button "Equip" at bounding box center [361, 186] width 34 height 13
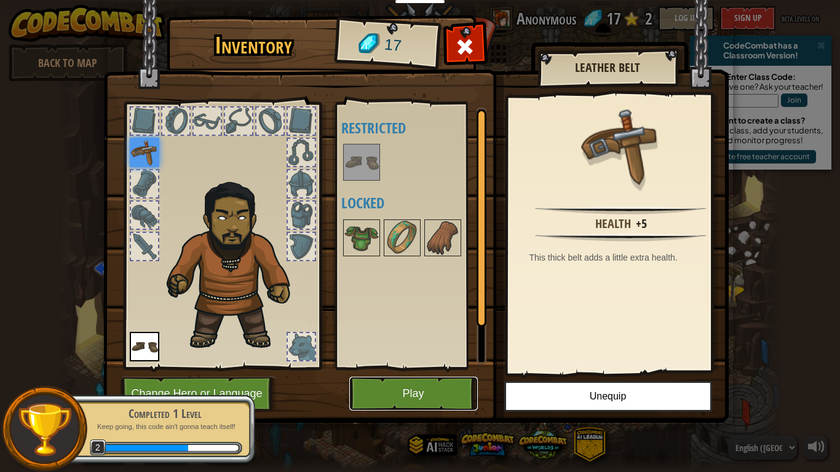
click at [415, 395] on button "Play" at bounding box center [413, 394] width 128 height 34
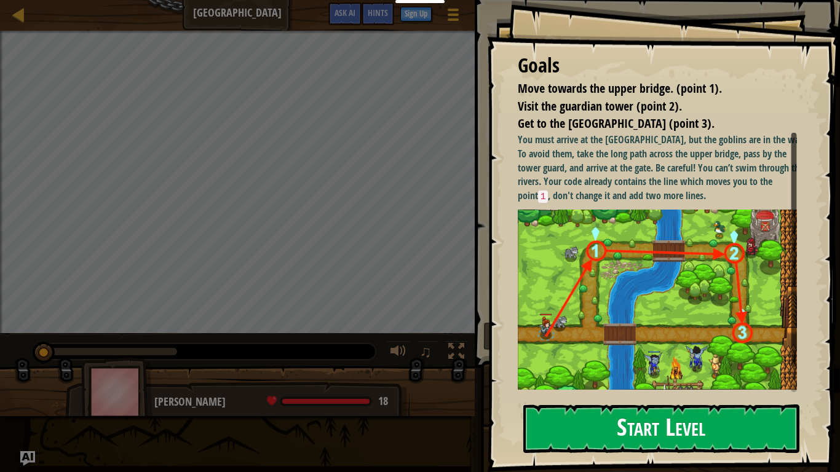
drag, startPoint x: 591, startPoint y: 436, endPoint x: 604, endPoint y: 428, distance: 15.2
click at [593, 395] on button "Start Level" at bounding box center [661, 429] width 276 height 49
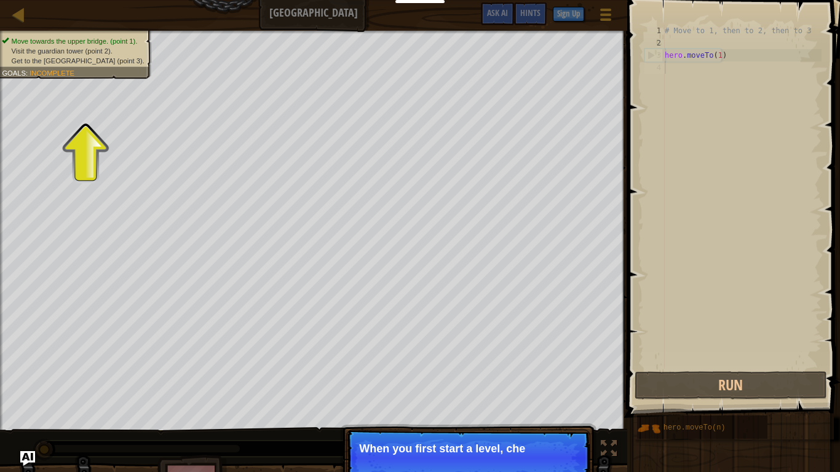
click at [674, 65] on div "# Move to 1, then to 2, then to 3 hero . moveTo ( 1 )" at bounding box center [741, 209] width 159 height 369
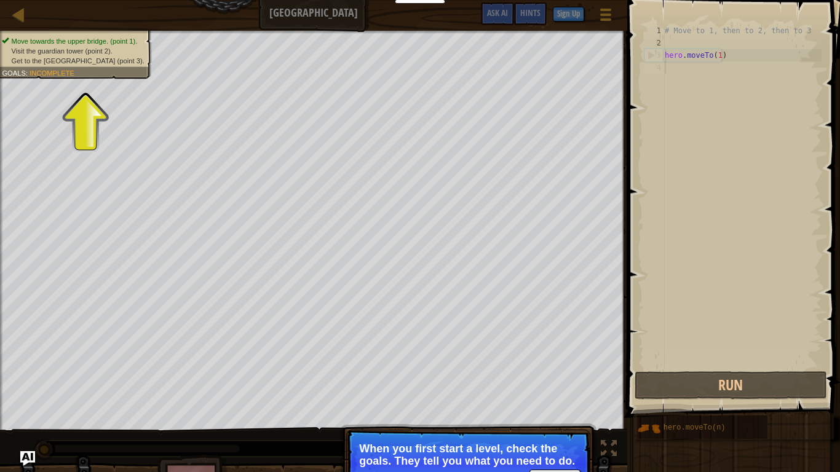
click at [76, 51] on span "Visit the guardian tower (point 2)." at bounding box center [62, 51] width 101 height 8
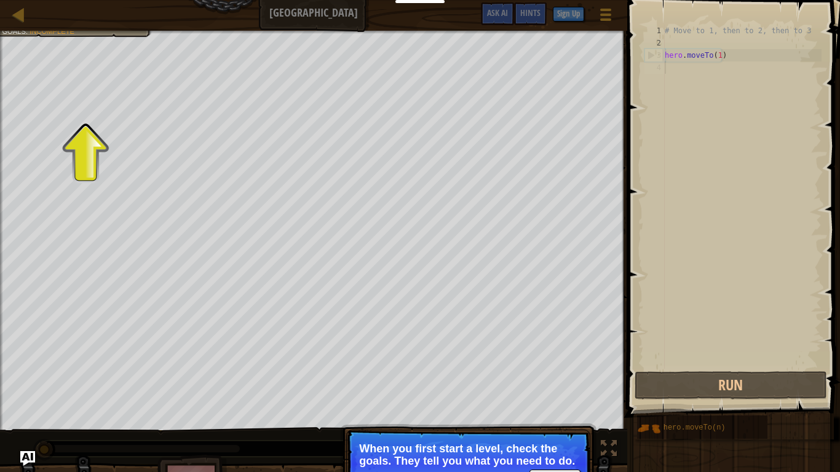
click at [499, 395] on p "When you first start a level, check the goals. They tell you what you need to d…" at bounding box center [468, 455] width 218 height 25
click at [491, 395] on p "When you first start a level, check the goals. They tell you what you need to d…" at bounding box center [468, 455] width 218 height 25
click at [494, 395] on p "When you first start a level, check the goals. They tell you what you need to d…" at bounding box center [468, 455] width 218 height 25
click at [500, 395] on p "Continue When you first start a level, check the goals. They tell you what you …" at bounding box center [468, 464] width 244 height 69
drag, startPoint x: 500, startPoint y: 435, endPoint x: 502, endPoint y: 442, distance: 7.6
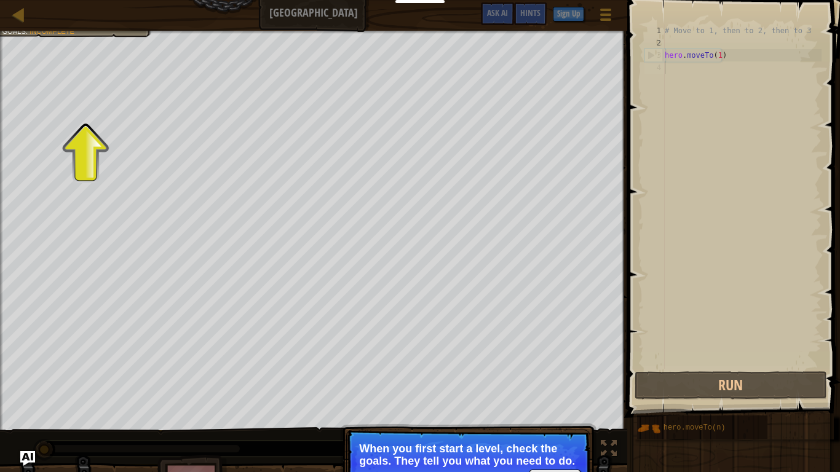
click at [502, 395] on p "Continue When you first start a level, check the goals. They tell you what you …" at bounding box center [468, 464] width 244 height 69
drag, startPoint x: 510, startPoint y: 444, endPoint x: 539, endPoint y: 460, distance: 33.0
click at [538, 395] on p "Continue When you first start a level, check the goals. They tell you what you …" at bounding box center [468, 464] width 244 height 69
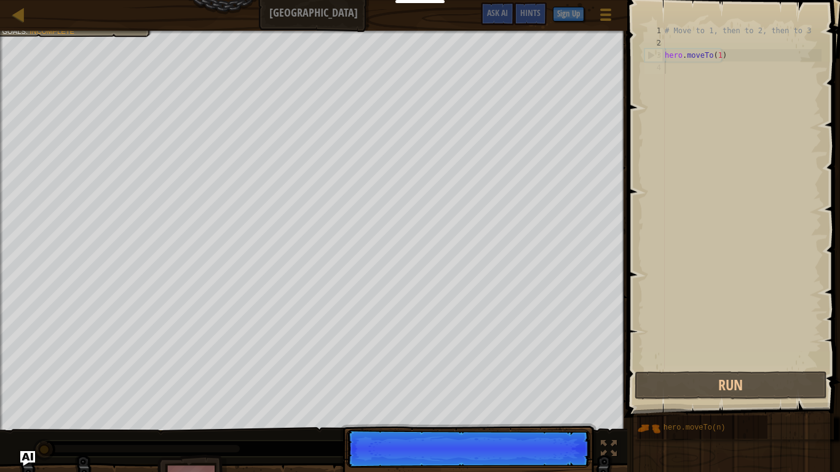
scroll to position [6, 0]
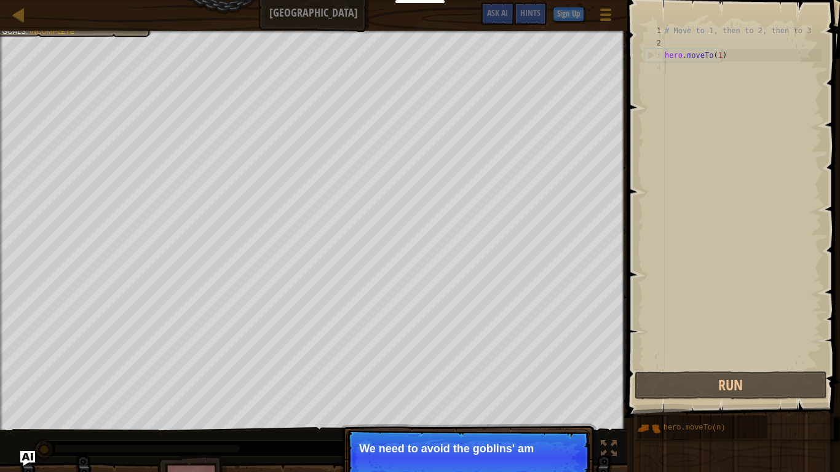
click at [547, 395] on p "Continue We need to avoid the goblins' am" at bounding box center [468, 458] width 244 height 57
click at [551, 395] on button "Continue" at bounding box center [554, 465] width 51 height 16
click at [551, 395] on p "Continue First, the hero" at bounding box center [468, 458] width 244 height 57
click at [553, 395] on p "Continue First, the hero moves t" at bounding box center [468, 458] width 244 height 57
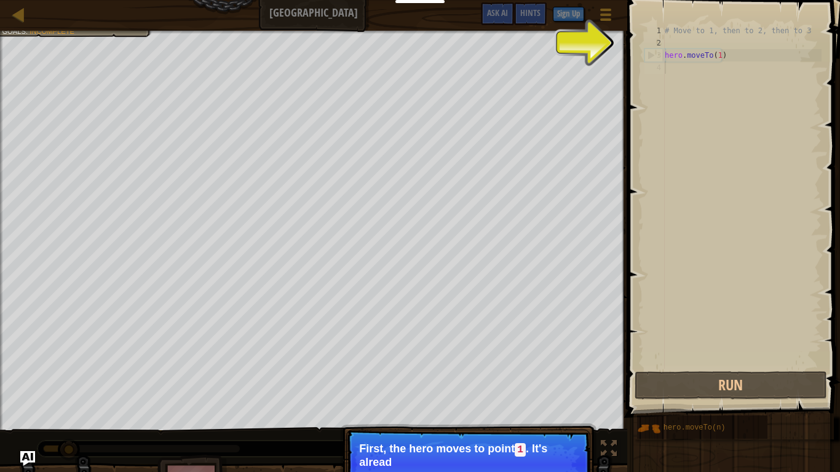
drag, startPoint x: 544, startPoint y: 463, endPoint x: 529, endPoint y: 444, distance: 24.1
click at [534, 395] on p "Continue First, the hero moves to point 1 . It's alread" at bounding box center [468, 465] width 244 height 70
click at [529, 395] on p "First, the hero moves to point 1 . It's already in y" at bounding box center [468, 456] width 218 height 26
click at [536, 395] on p "First, the hero moves to point 1 . It's already in your code." at bounding box center [468, 456] width 218 height 26
click at [540, 395] on p "First, the hero moves to point 1 . It's already in your code." at bounding box center [468, 456] width 218 height 26
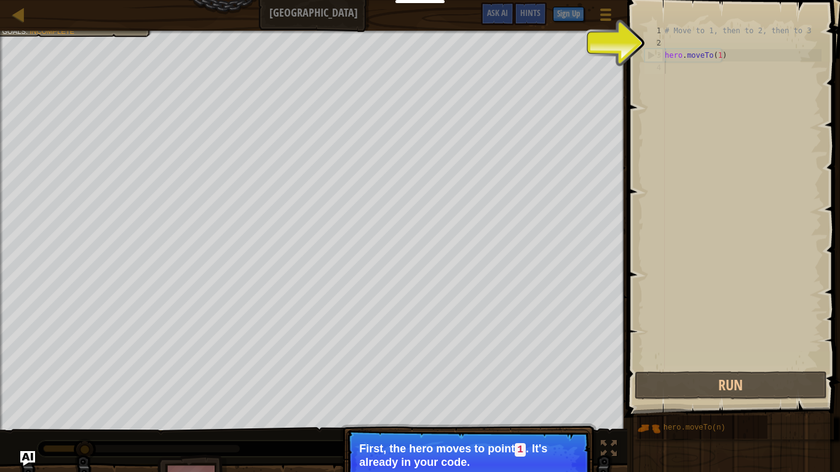
drag, startPoint x: 544, startPoint y: 455, endPoint x: 547, endPoint y: 465, distance: 10.9
click at [547, 395] on p "First, the hero moves to point 1 . It's already in your code." at bounding box center [468, 456] width 218 height 26
click at [566, 395] on button "Continue" at bounding box center [554, 479] width 51 height 16
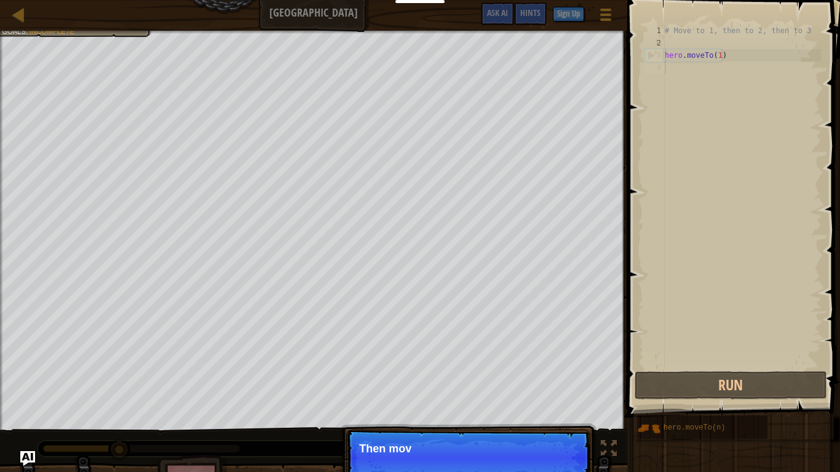
click at [564, 395] on p "Continue Then mov" at bounding box center [468, 458] width 244 height 57
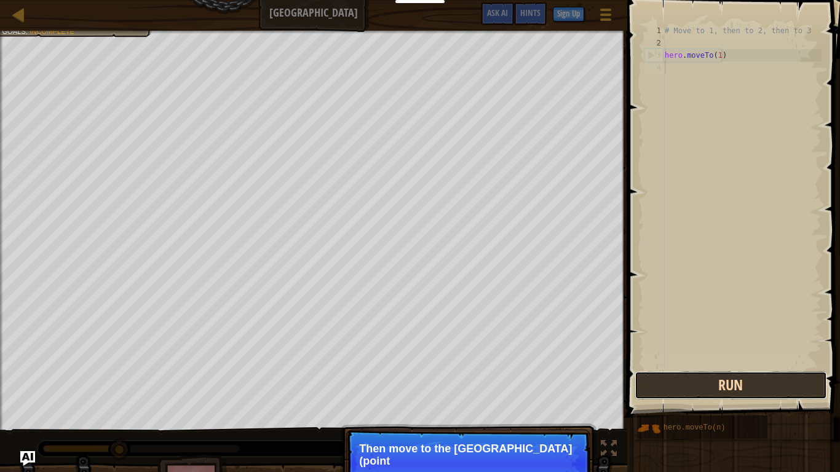
click at [654, 392] on button "Run" at bounding box center [730, 385] width 192 height 28
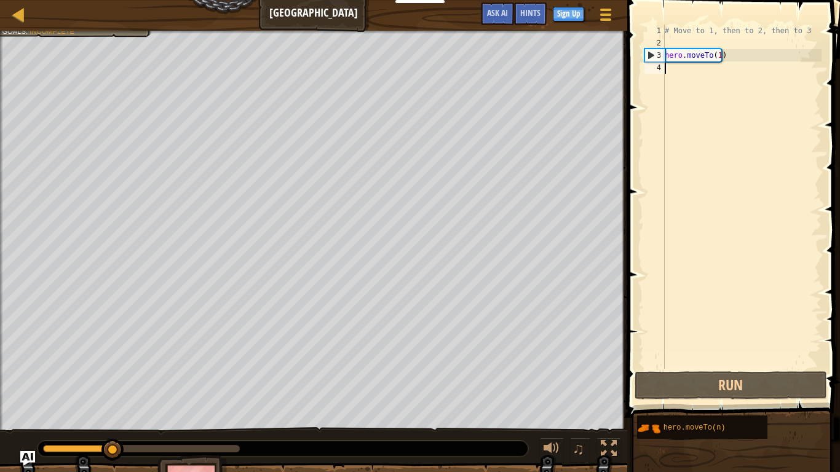
click at [673, 72] on div "# Move to 1, then to 2, then to 3 hero . moveTo ( 1 )" at bounding box center [741, 209] width 159 height 369
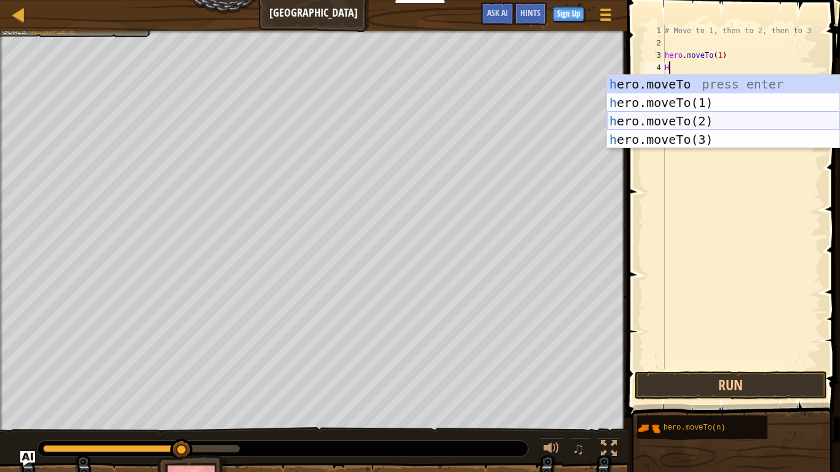
click at [682, 117] on div "h ero.moveTo press enter h ero.moveTo(1) press enter h ero.moveTo(2) press ente…" at bounding box center [723, 130] width 232 height 111
type textarea "hero.moveTo(2)"
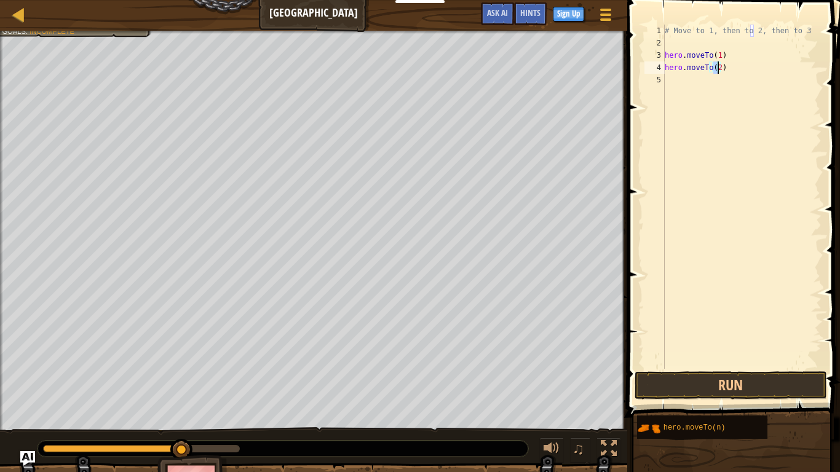
click at [668, 77] on div "# Move to 1, then to 2, then to 3 hero . moveTo ( 1 ) hero . moveTo ( 2 )" at bounding box center [741, 209] width 159 height 369
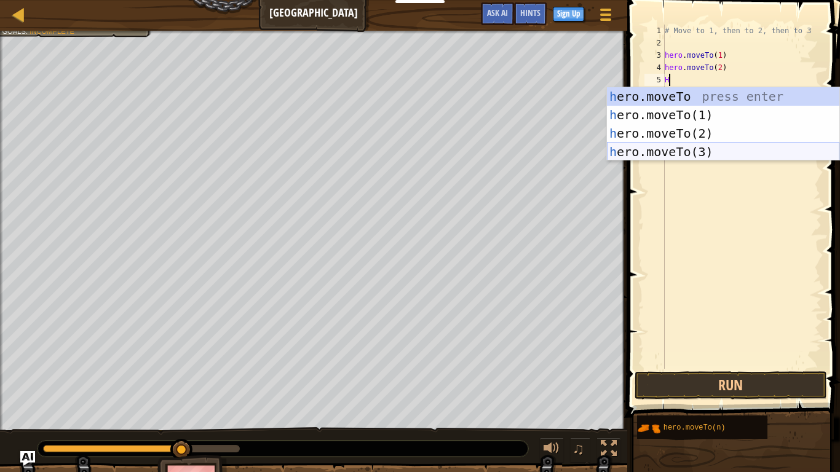
click at [680, 145] on div "h ero.moveTo press enter h ero.moveTo(1) press enter h ero.moveTo(2) press ente…" at bounding box center [723, 142] width 232 height 111
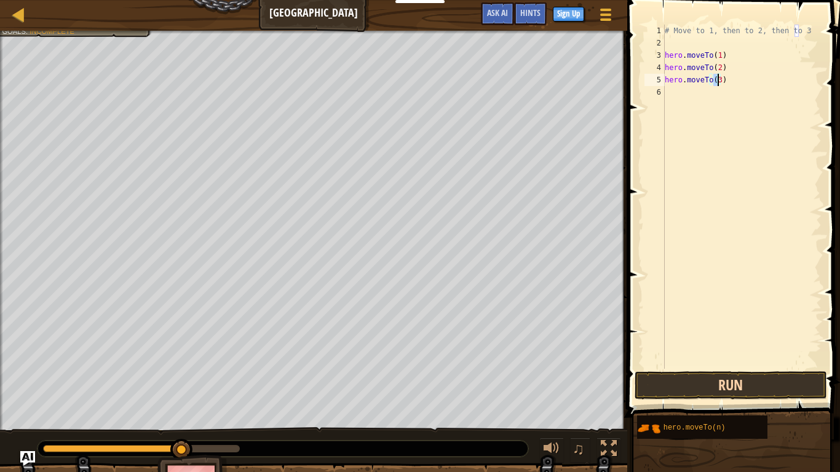
type textarea "hero.moveTo(3)"
click at [738, 384] on button "Run" at bounding box center [730, 385] width 192 height 28
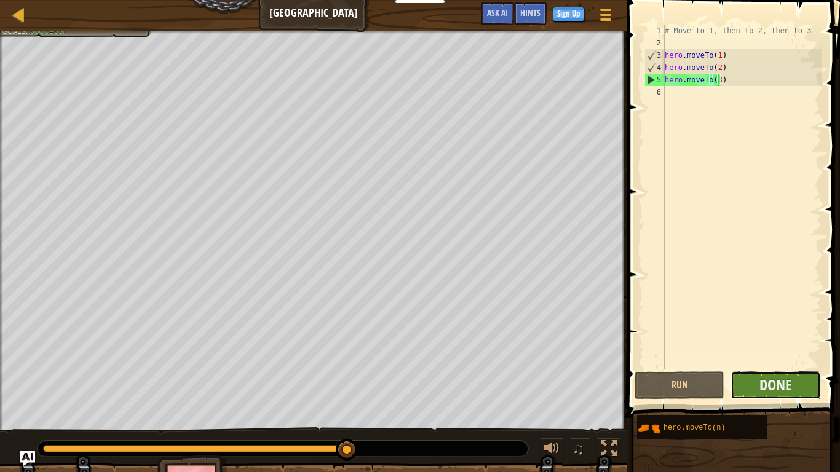
click at [807, 381] on button "Done" at bounding box center [775, 385] width 90 height 28
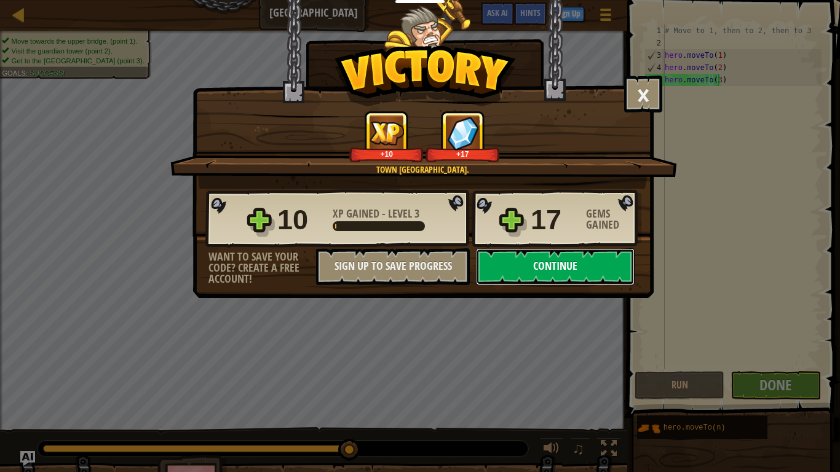
click at [595, 274] on button "Continue" at bounding box center [555, 266] width 159 height 37
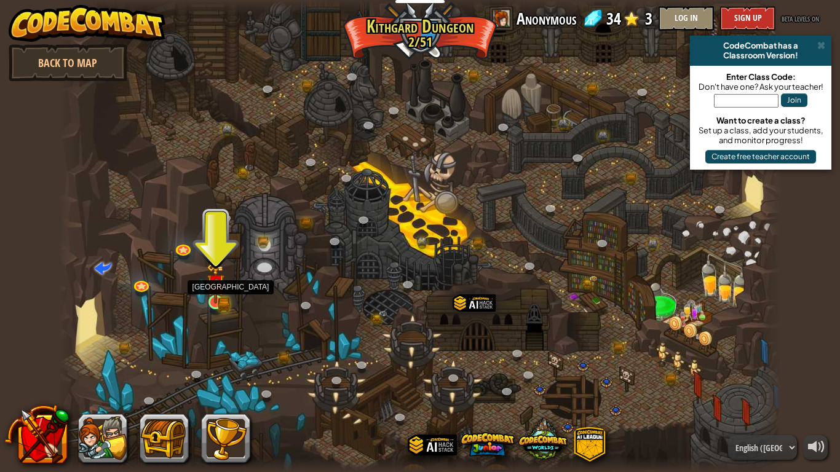
click at [223, 299] on img at bounding box center [216, 283] width 18 height 40
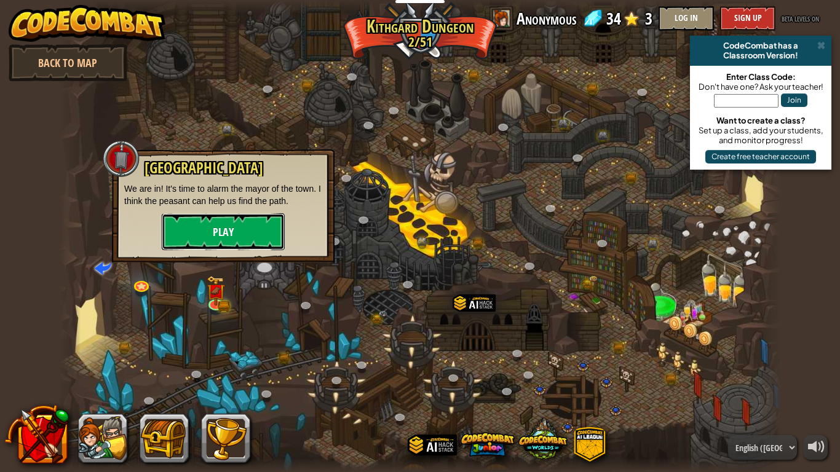
click at [227, 241] on button "Play" at bounding box center [223, 231] width 123 height 37
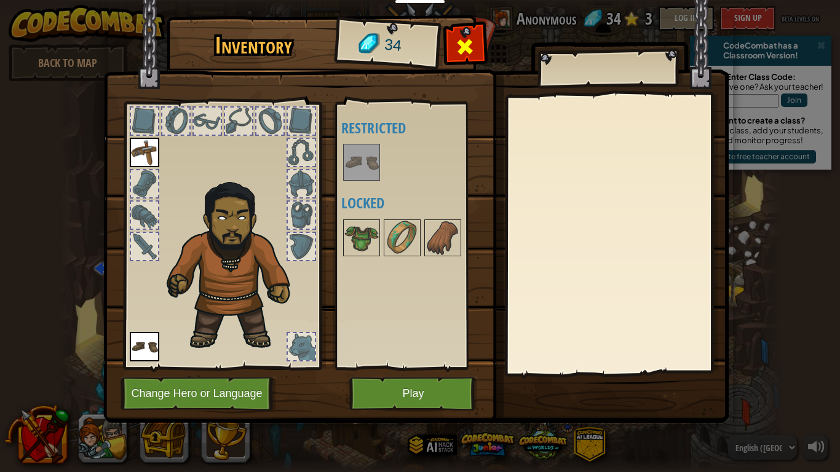
click at [460, 44] on span at bounding box center [465, 47] width 20 height 20
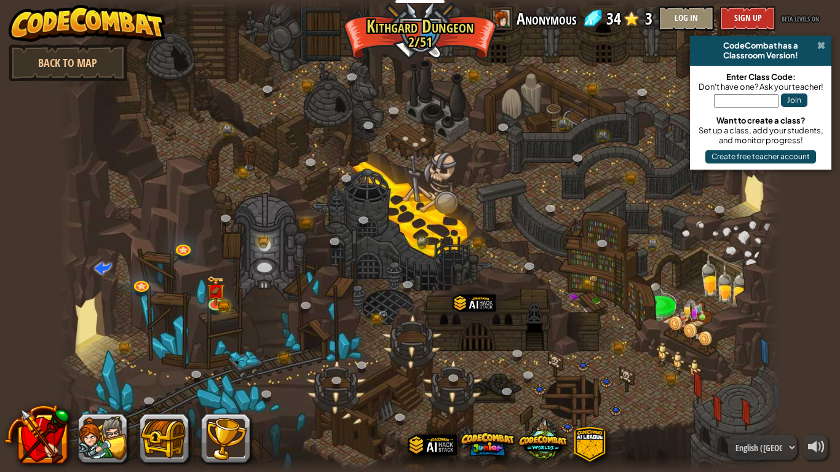
click at [820, 41] on span at bounding box center [821, 46] width 8 height 10
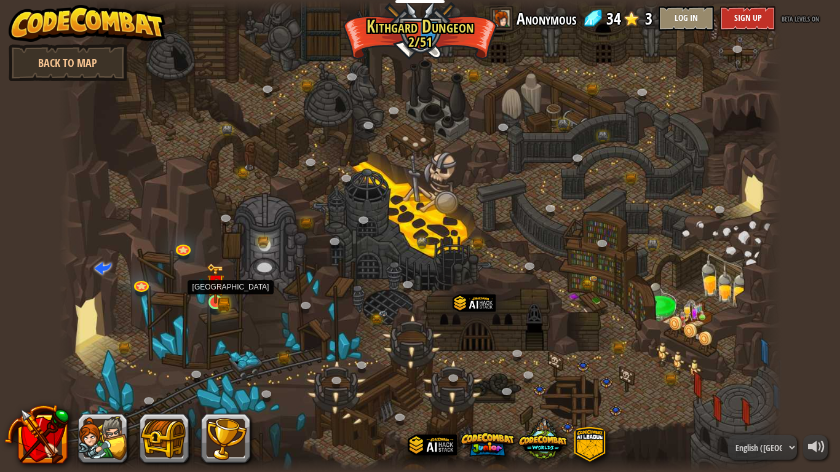
click at [215, 297] on img at bounding box center [216, 283] width 18 height 40
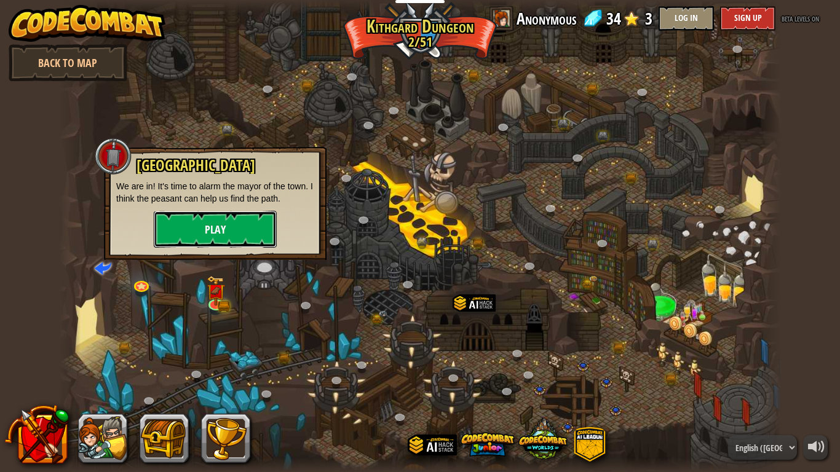
click at [201, 237] on button "Play" at bounding box center [215, 229] width 123 height 37
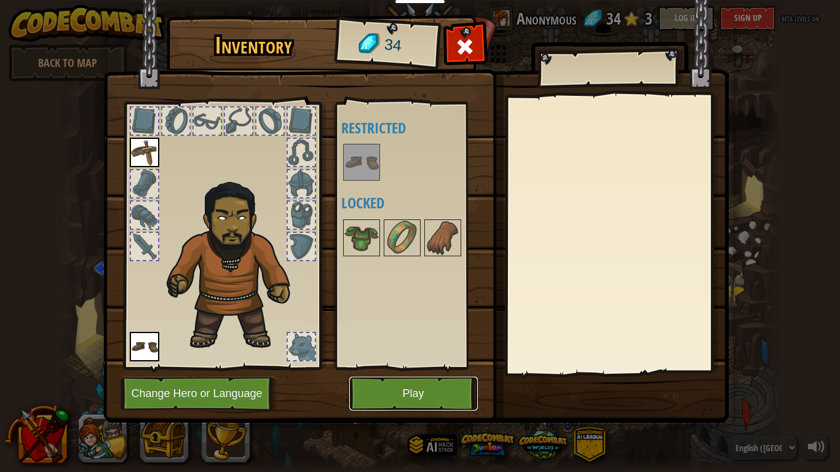
click at [430, 395] on button "Play" at bounding box center [413, 394] width 128 height 34
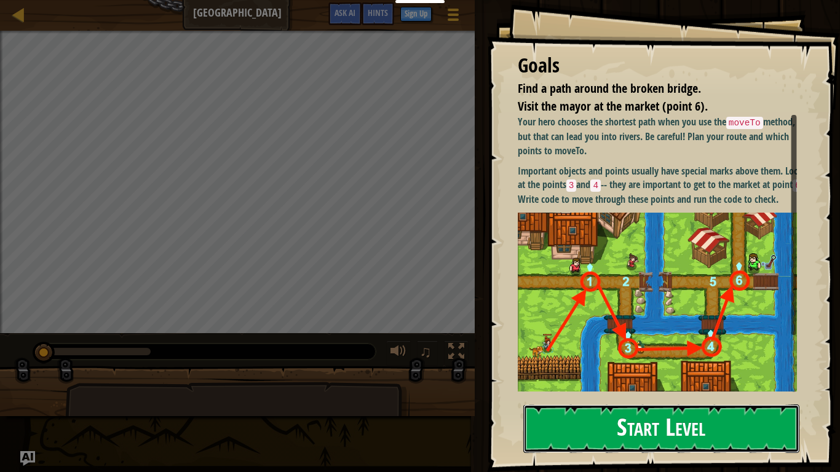
click at [567, 395] on button "Start Level" at bounding box center [661, 429] width 276 height 49
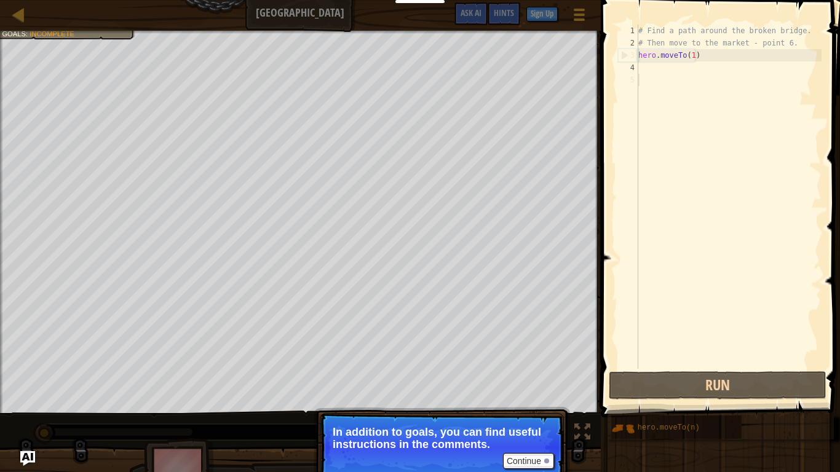
click at [663, 71] on div "# Find a path around the broken bridge. # Then move to the market - point 6. he…" at bounding box center [729, 209] width 186 height 369
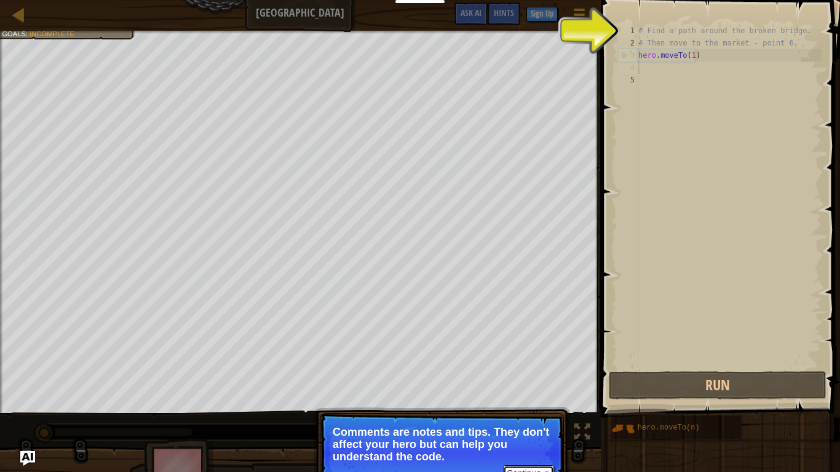
click at [508, 395] on button "Continue" at bounding box center [528, 473] width 51 height 16
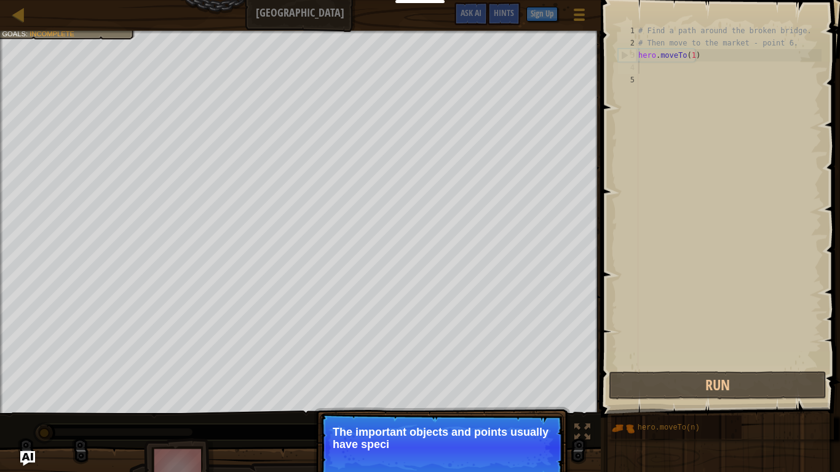
drag, startPoint x: 515, startPoint y: 421, endPoint x: 509, endPoint y: 455, distance: 34.9
click at [509, 395] on p "Continue The important objects and points usually have speci" at bounding box center [442, 447] width 244 height 69
click at [529, 395] on p "Continue The important objects and points usually have special marks abov" at bounding box center [442, 447] width 244 height 69
click at [529, 395] on p "Continue The important objects and points usually have special marks above them." at bounding box center [442, 447] width 244 height 69
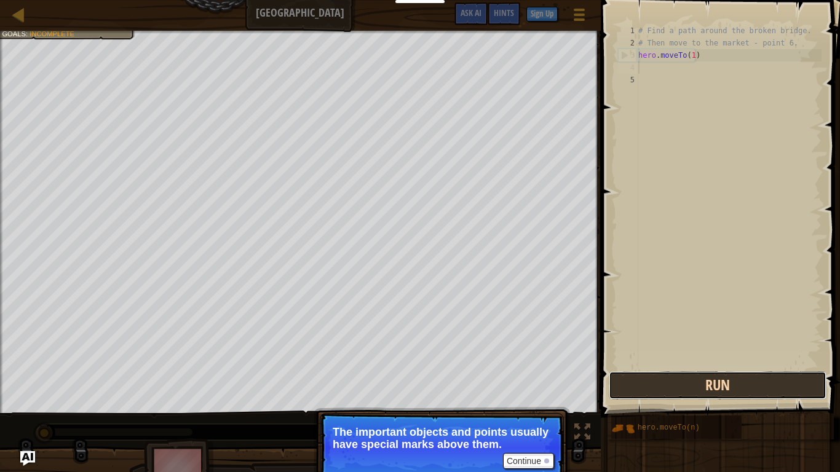
click at [663, 385] on button "Run" at bounding box center [718, 385] width 218 height 28
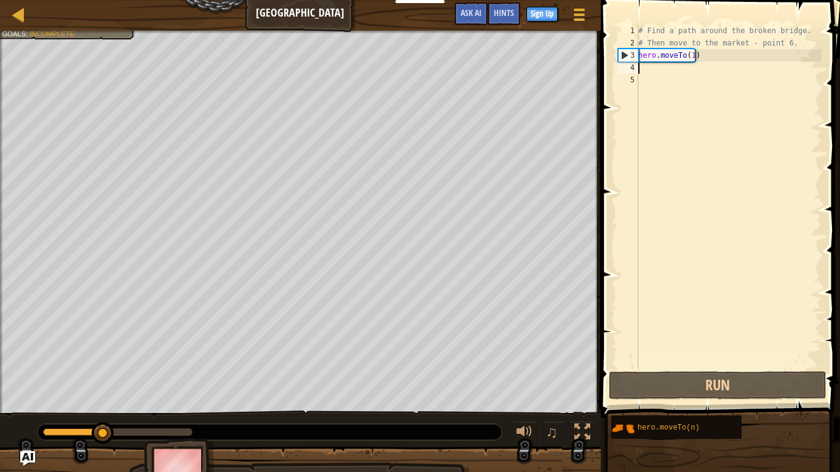
click at [652, 73] on div "# Find a path around the broken bridge. # Then move to the market - point 6. he…" at bounding box center [729, 209] width 186 height 369
drag, startPoint x: 641, startPoint y: 67, endPoint x: 644, endPoint y: 57, distance: 10.1
click at [642, 64] on div "# Find a path around the broken bridge. # Then move to the market - point 6. he…" at bounding box center [729, 209] width 186 height 369
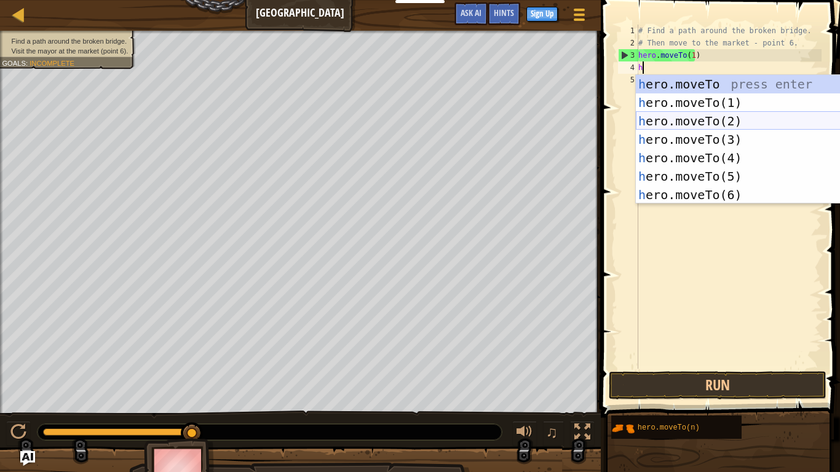
click at [697, 125] on div "h ero.moveTo press enter h ero.moveTo(1) press enter h ero.moveTo(2) press ente…" at bounding box center [752, 158] width 232 height 166
type textarea "hero.moveTo(2)"
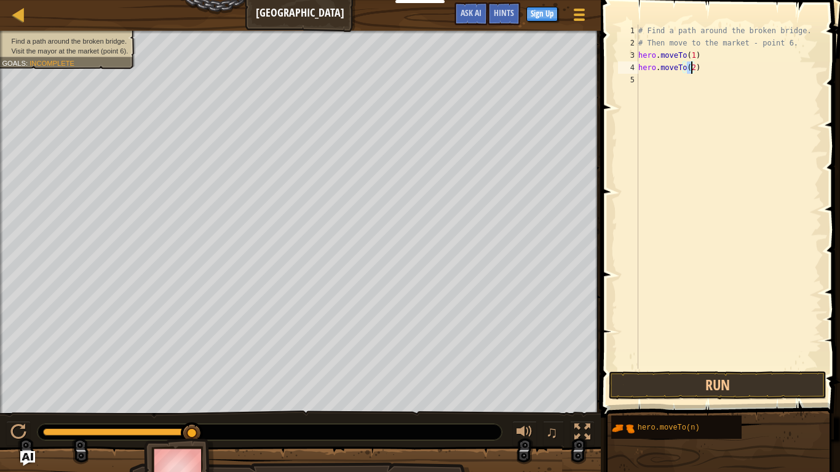
click at [654, 83] on div "# Find a path around the broken bridge. # Then move to the market - point 6. he…" at bounding box center [729, 209] width 186 height 369
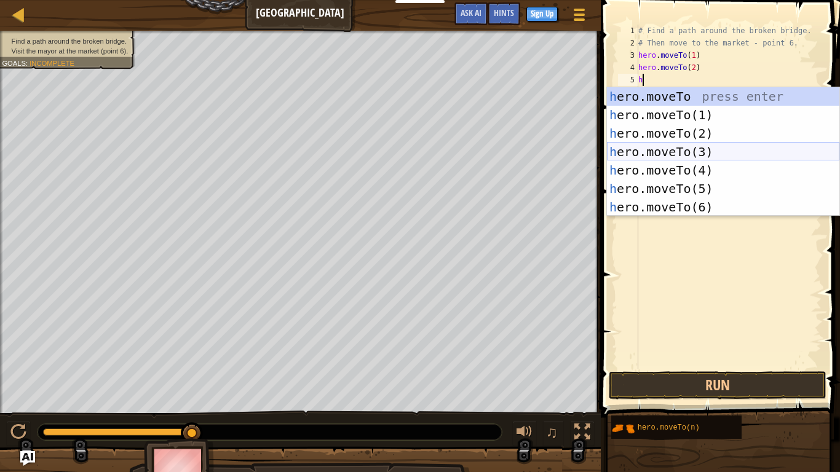
click at [674, 154] on div "h ero.moveTo press enter h ero.moveTo(1) press enter h ero.moveTo(2) press ente…" at bounding box center [723, 170] width 232 height 166
type textarea "hero.moveTo(3)"
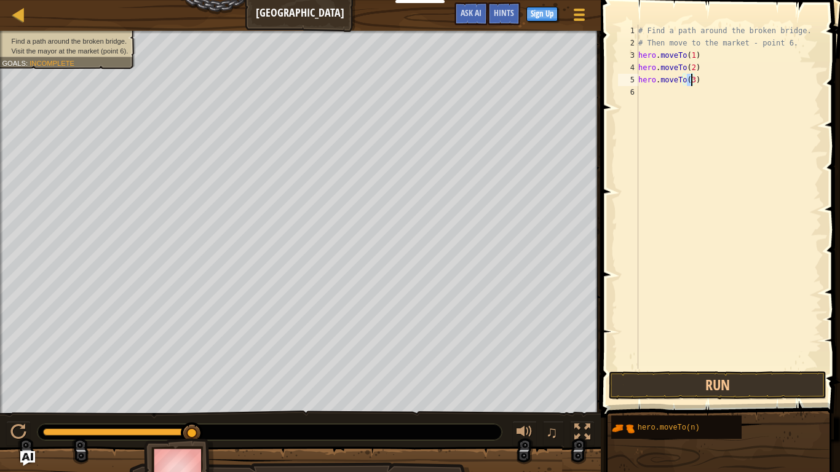
click at [648, 93] on div "# Find a path around the broken bridge. # Then move to the market - point 6. he…" at bounding box center [729, 209] width 186 height 369
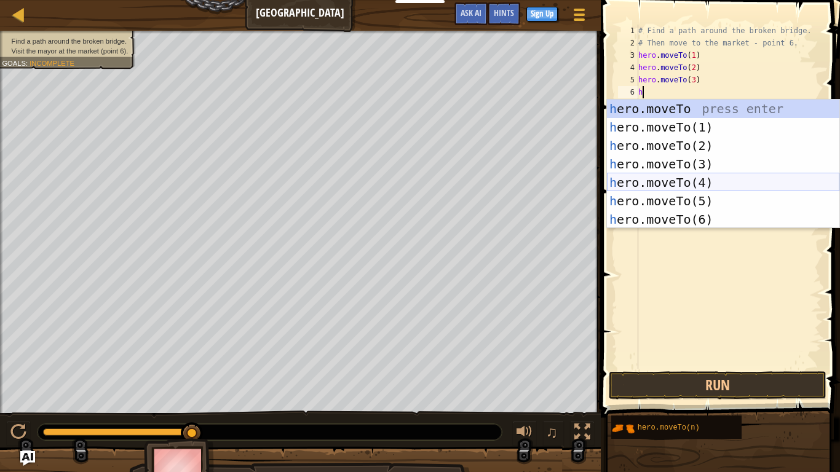
click at [669, 175] on div "h ero.moveTo press enter h ero.moveTo(1) press enter h ero.moveTo(2) press ente…" at bounding box center [723, 183] width 232 height 166
type textarea "hero.moveTo(4)"
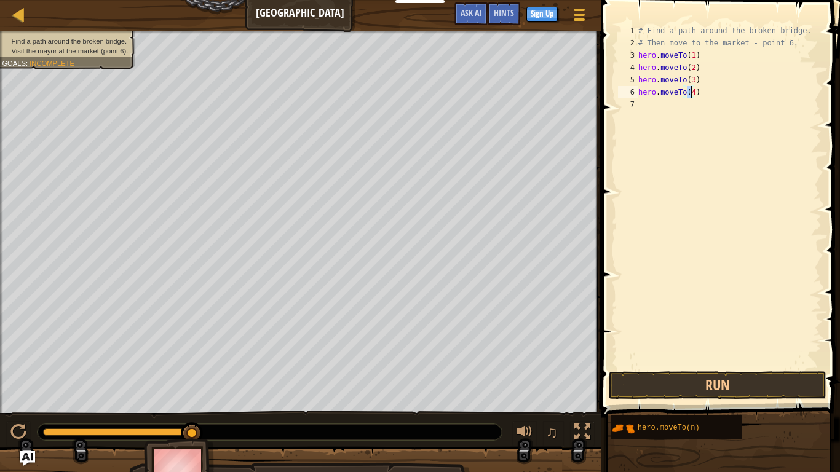
click at [642, 110] on div "# Find a path around the broken bridge. # Then move to the market - point 6. he…" at bounding box center [729, 209] width 186 height 369
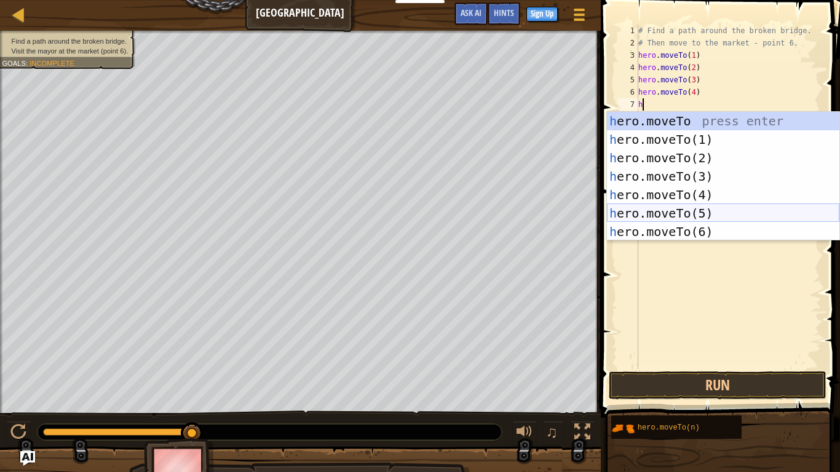
click at [672, 214] on div "h ero.moveTo press enter h ero.moveTo(1) press enter h ero.moveTo(2) press ente…" at bounding box center [723, 195] width 232 height 166
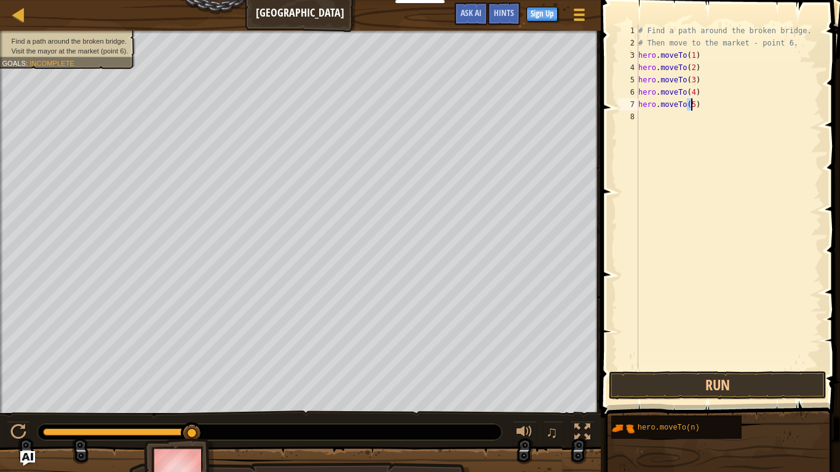
type textarea "hero.moveTo(5)"
click at [638, 114] on div "# Find a path around the broken bridge. # Then move to the market - point 6. he…" at bounding box center [729, 209] width 186 height 369
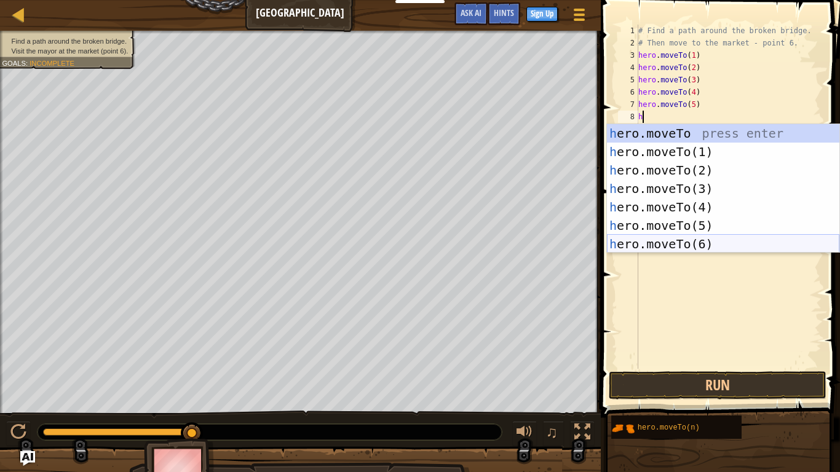
click at [677, 247] on div "h ero.moveTo press enter h ero.moveTo(1) press enter h ero.moveTo(2) press ente…" at bounding box center [723, 207] width 232 height 166
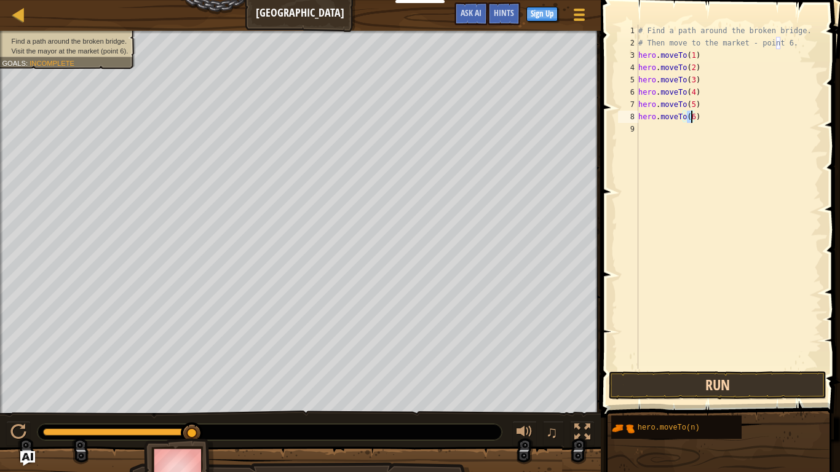
type textarea "hero.moveTo(6)"
click at [738, 378] on button "Run" at bounding box center [718, 385] width 218 height 28
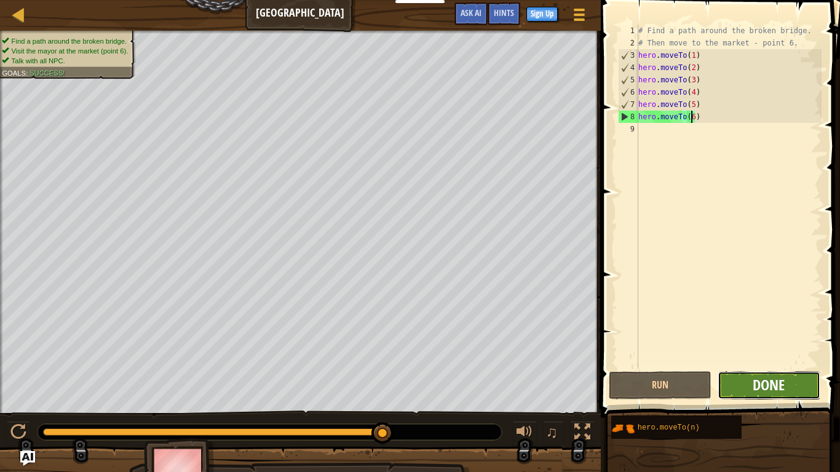
click at [765, 382] on span "Done" at bounding box center [768, 385] width 32 height 20
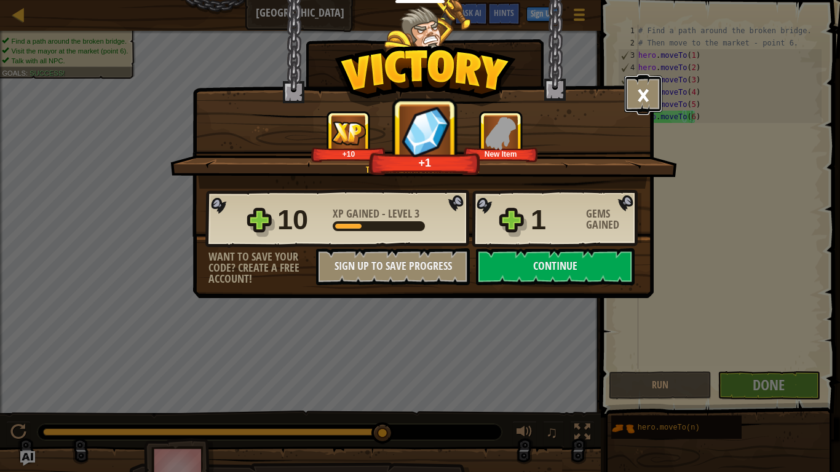
click at [642, 87] on button "×" at bounding box center [643, 94] width 38 height 37
